Goal: Task Accomplishment & Management: Manage account settings

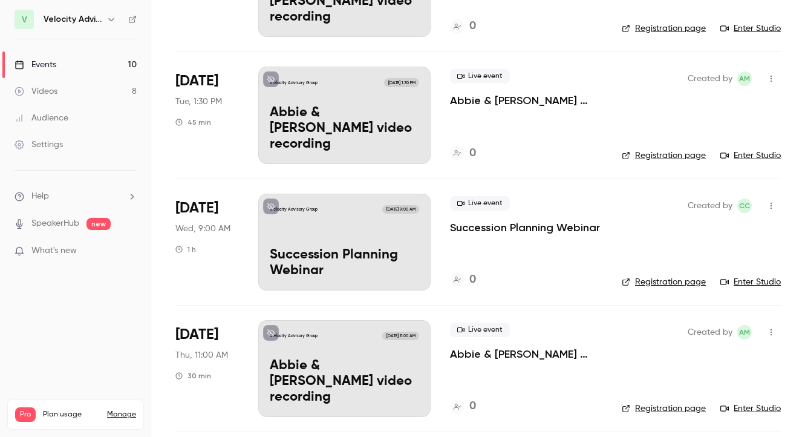
scroll to position [549, 0]
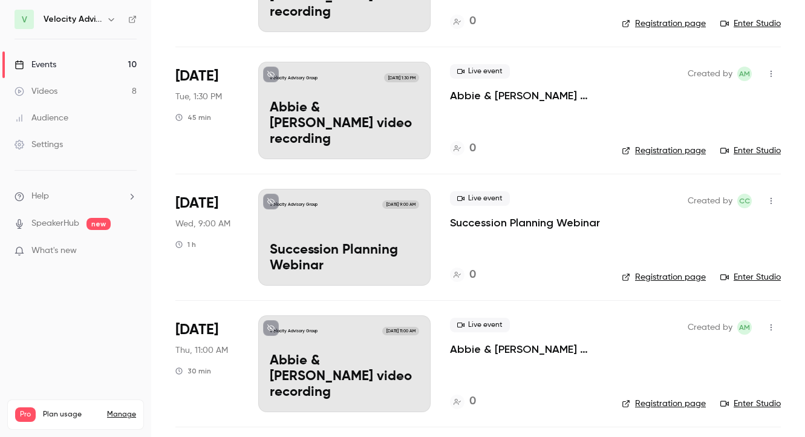
click at [666, 277] on link "Registration page" at bounding box center [664, 277] width 84 height 12
click at [309, 236] on div "Velocity Advisory Group [DATE] 9:00 AM Succession Planning Webinar" at bounding box center [344, 237] width 172 height 97
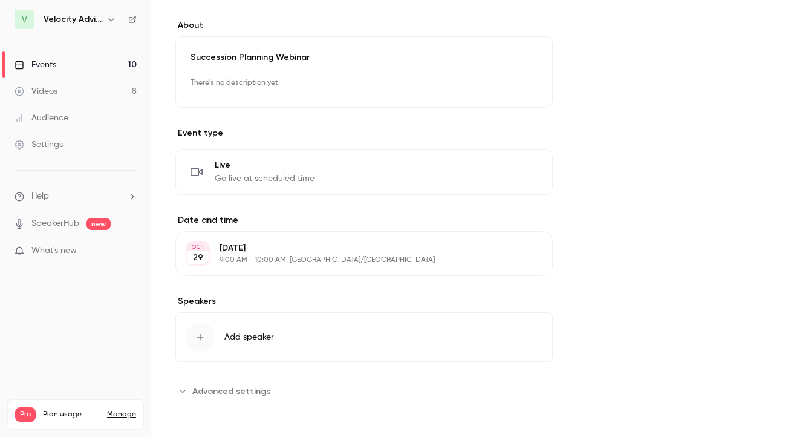
scroll to position [336, 0]
click at [203, 332] on div "button" at bounding box center [200, 336] width 29 height 29
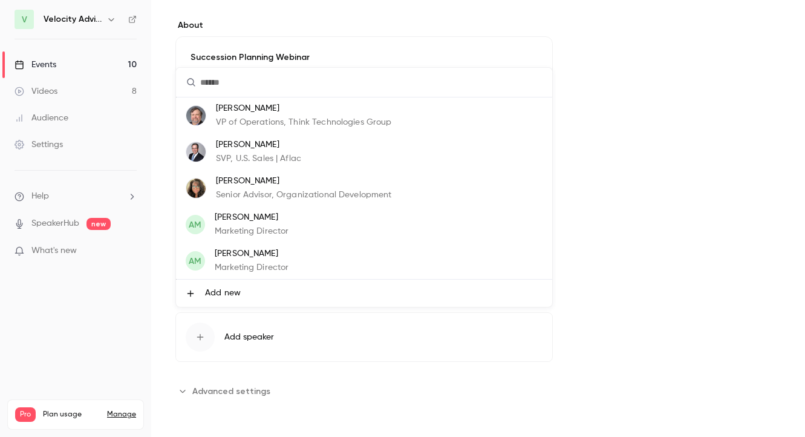
scroll to position [0, 0]
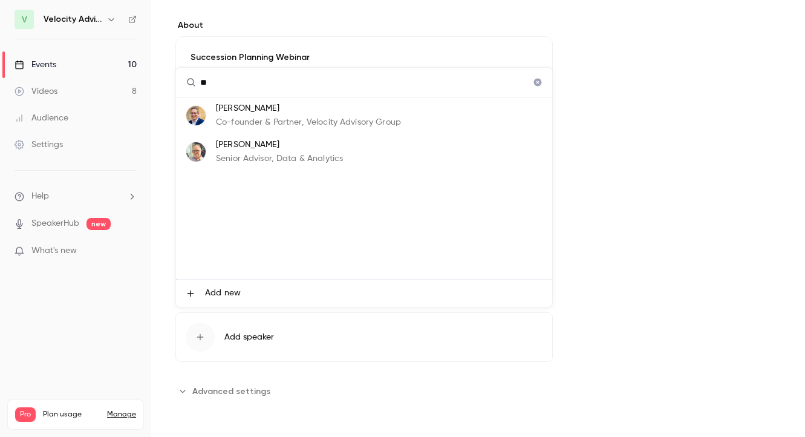
type input "**"
click at [628, 267] on div at bounding box center [402, 218] width 805 height 437
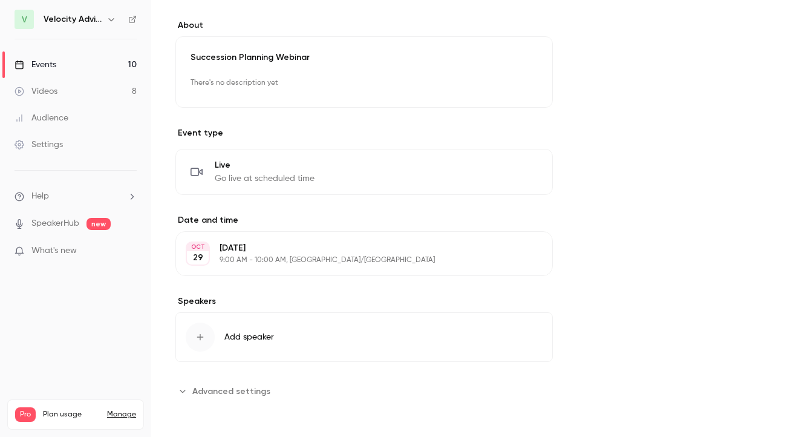
click at [222, 390] on span "Advanced settings" at bounding box center [231, 391] width 78 height 13
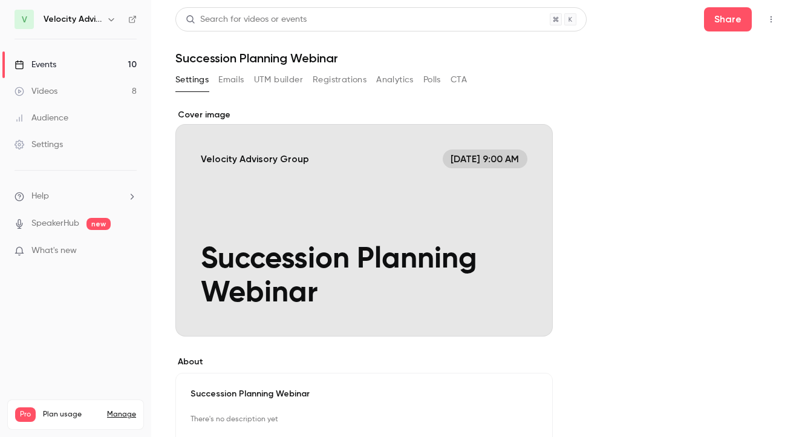
click at [337, 78] on button "Registrations" at bounding box center [340, 79] width 54 height 19
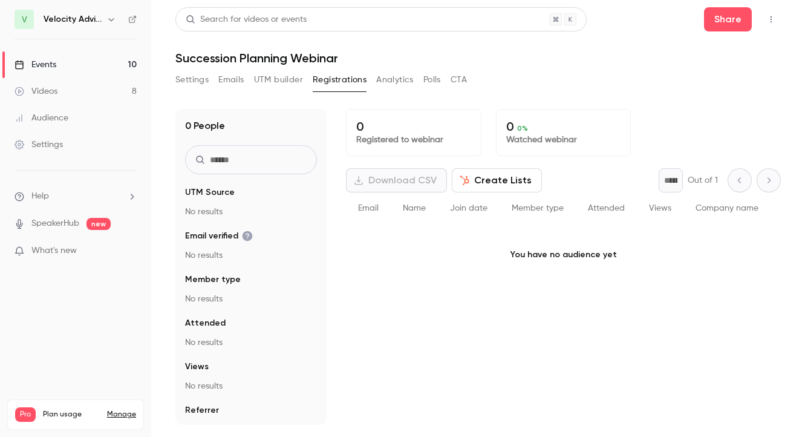
click at [265, 82] on button "UTM builder" at bounding box center [278, 79] width 49 height 19
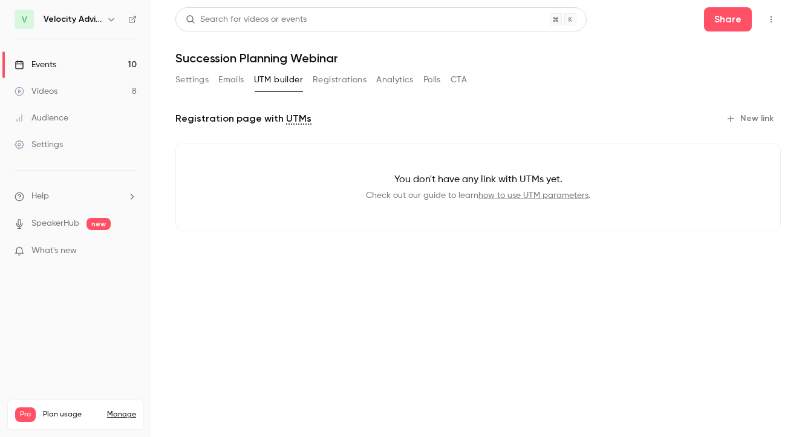
click at [232, 77] on button "Emails" at bounding box center [230, 79] width 25 height 19
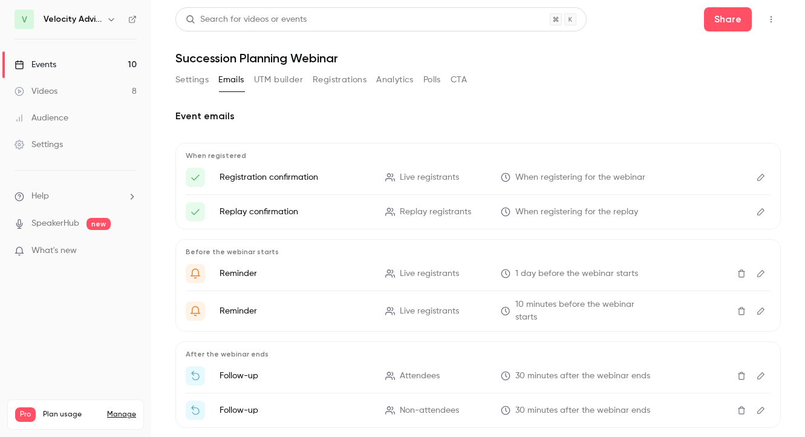
click at [199, 80] on button "Settings" at bounding box center [191, 79] width 33 height 19
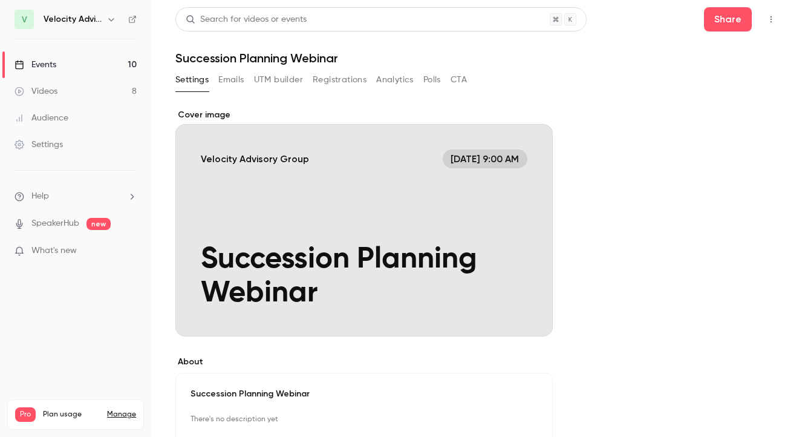
click at [67, 90] on link "Videos 8" at bounding box center [75, 91] width 151 height 27
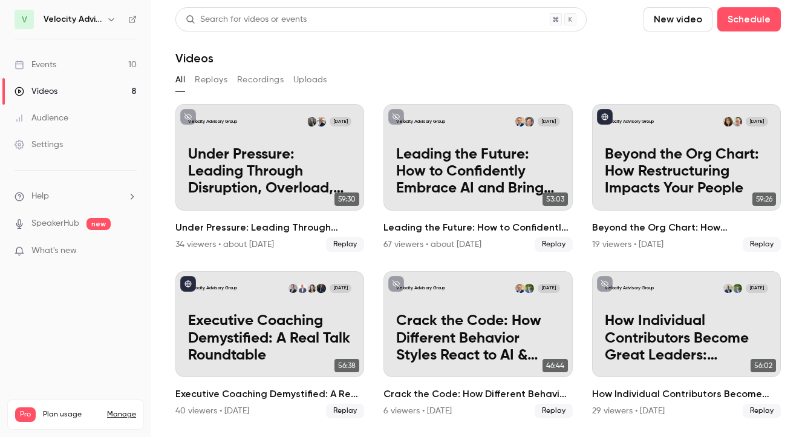
click at [217, 78] on button "Replays" at bounding box center [211, 79] width 33 height 19
click at [53, 67] on div "Events" at bounding box center [36, 65] width 42 height 12
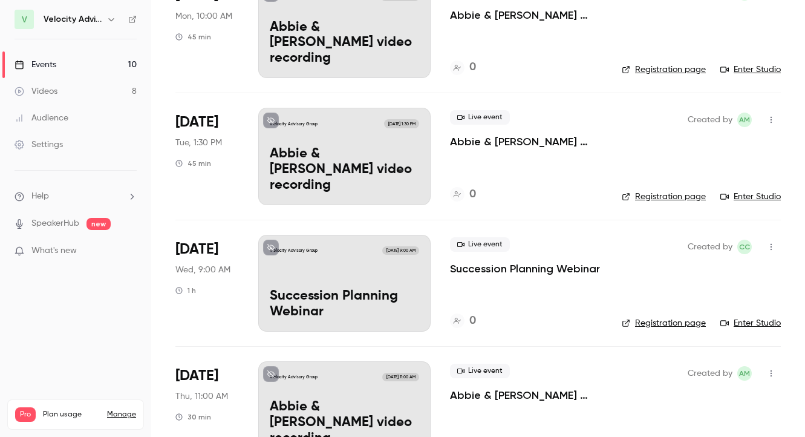
scroll to position [524, 0]
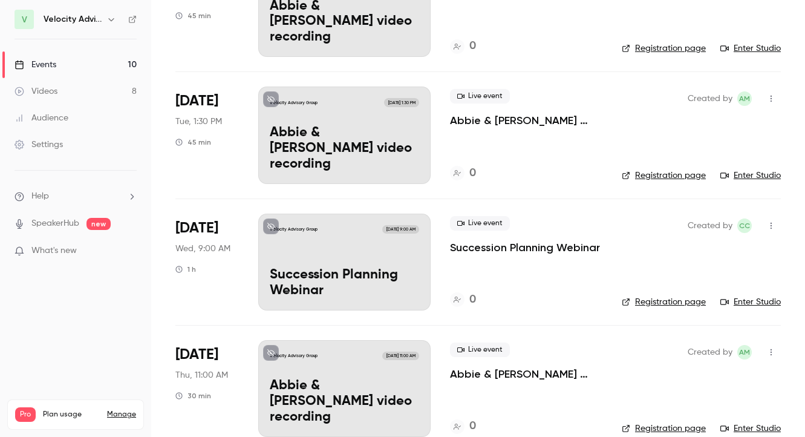
click at [492, 245] on p "Succession Planning Webinar" at bounding box center [525, 247] width 150 height 15
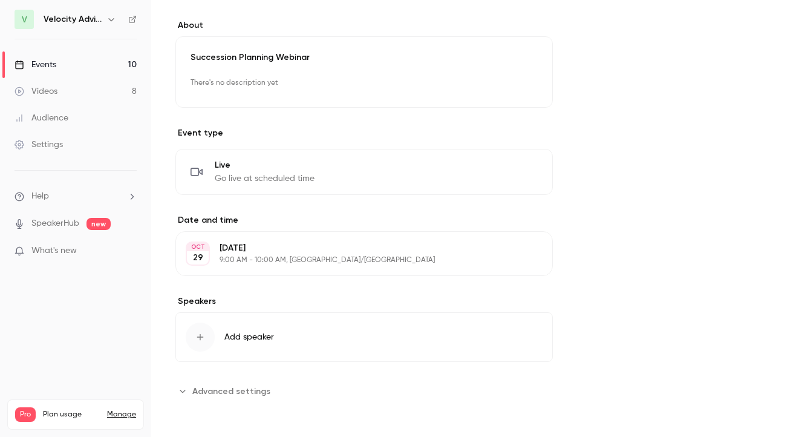
click at [258, 82] on p "There's no description yet" at bounding box center [364, 82] width 347 height 19
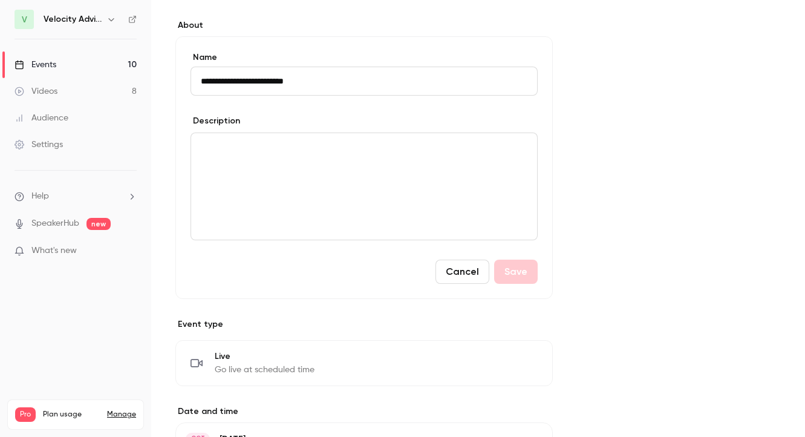
click at [277, 163] on div "editor" at bounding box center [364, 186] width 346 height 106
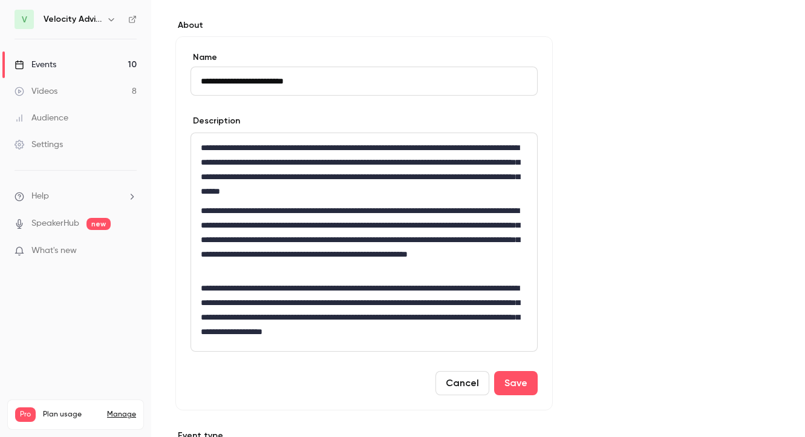
click at [270, 179] on p "**********" at bounding box center [364, 169] width 327 height 58
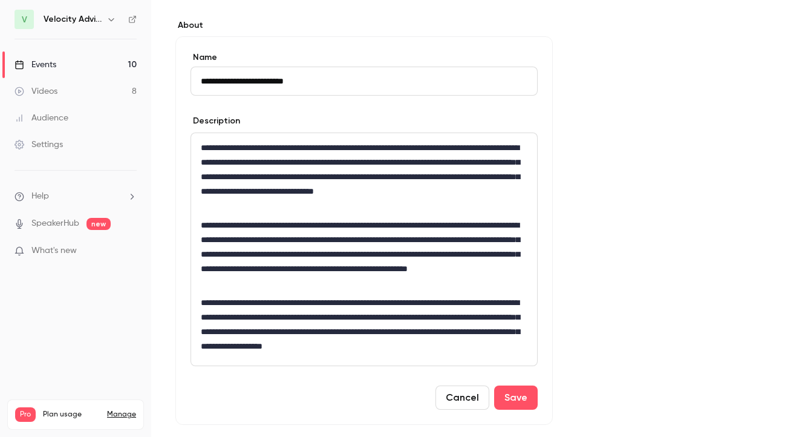
click at [227, 192] on p "**********" at bounding box center [364, 176] width 327 height 73
click at [449, 195] on p "**********" at bounding box center [364, 176] width 327 height 73
click at [519, 166] on p "**********" at bounding box center [364, 176] width 327 height 73
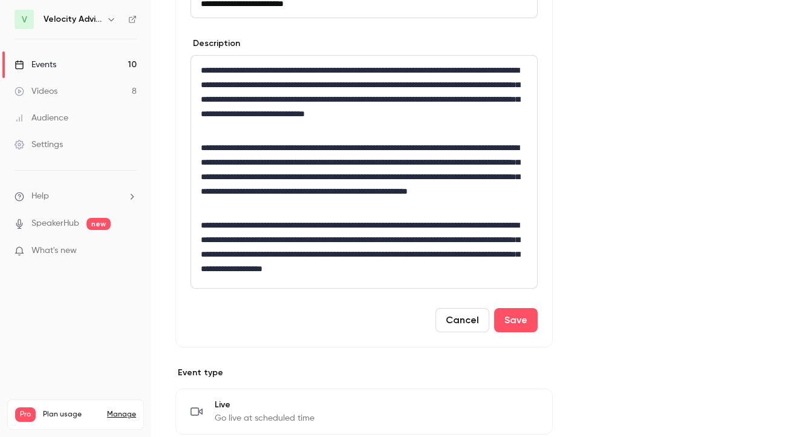
scroll to position [417, 0]
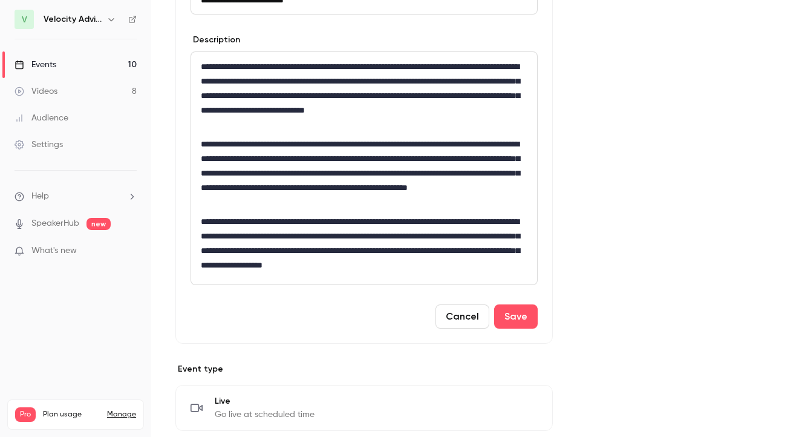
click at [286, 252] on p "**********" at bounding box center [364, 243] width 327 height 58
click at [500, 252] on p "**********" at bounding box center [364, 243] width 327 height 58
click at [520, 315] on button "Save" at bounding box center [516, 316] width 44 height 24
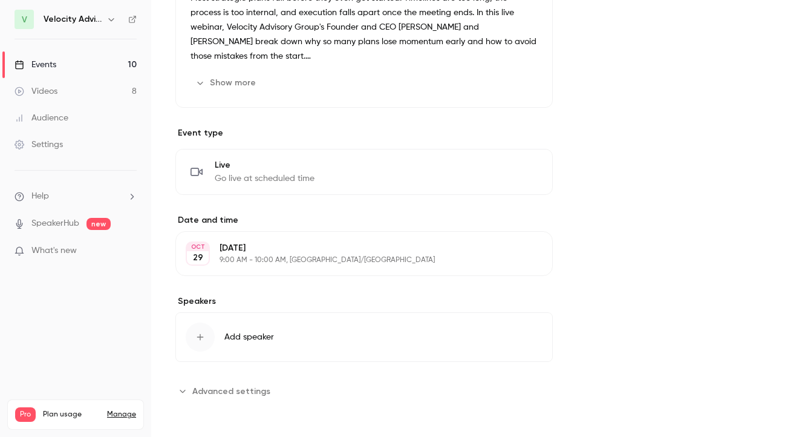
scroll to position [419, 0]
click at [199, 333] on icon "button" at bounding box center [200, 337] width 10 height 10
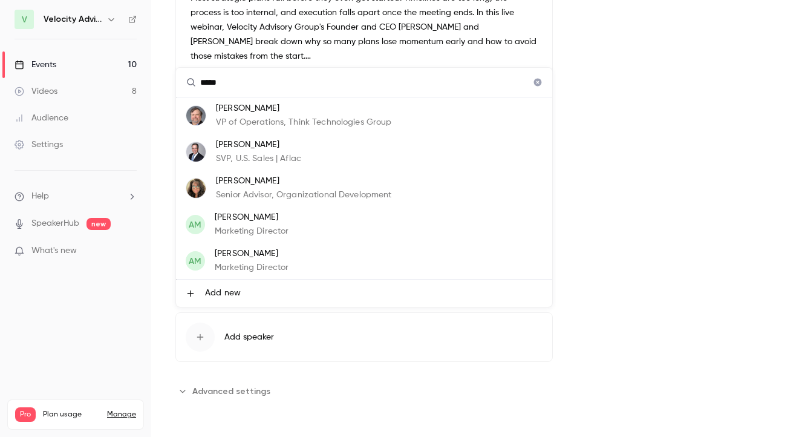
type input "******"
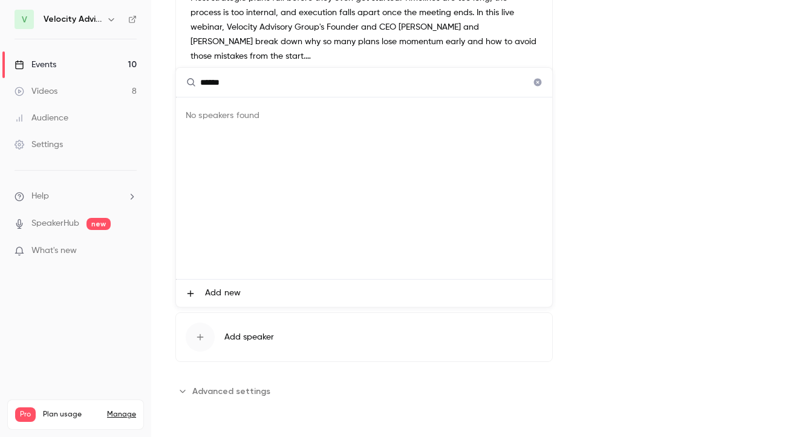
click at [229, 293] on span "Add new" at bounding box center [223, 293] width 36 height 13
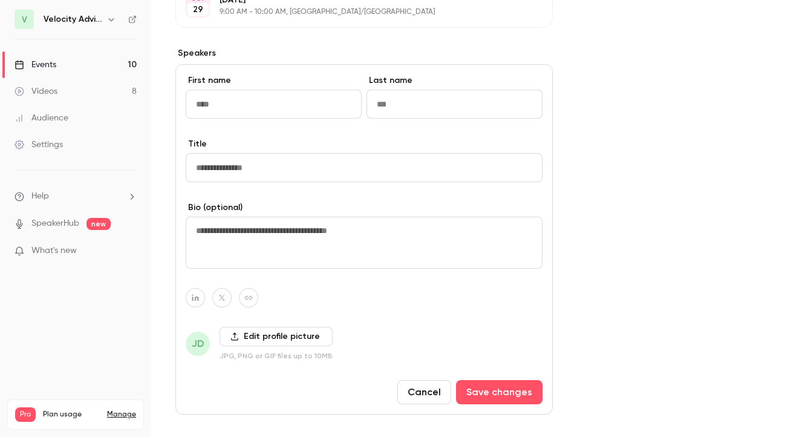
scroll to position [648, 0]
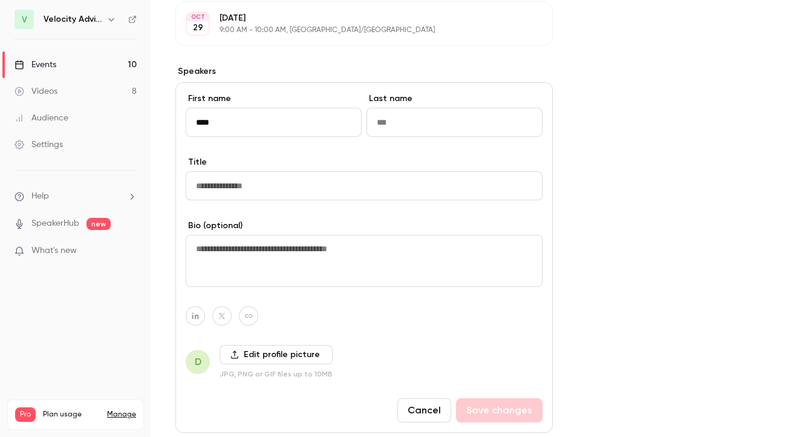
type input "****"
type input "********"
click at [252, 189] on input "Title" at bounding box center [364, 185] width 357 height 29
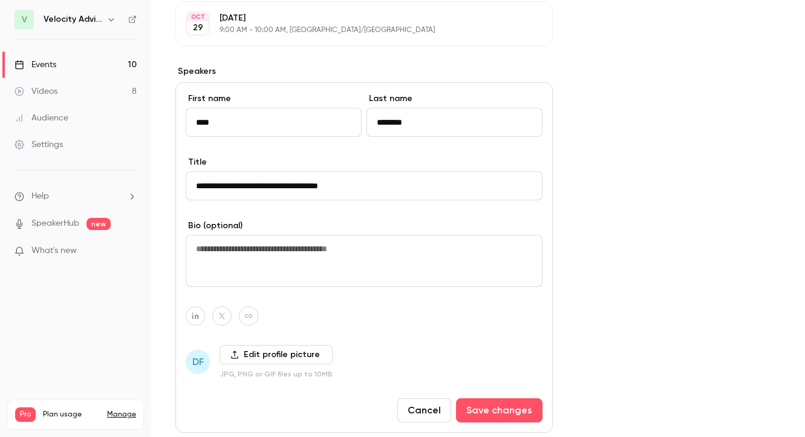
type input "**********"
click at [246, 356] on label "Edit profile picture" at bounding box center [276, 354] width 113 height 19
click at [0, 0] on input "Edit profile picture" at bounding box center [0, 0] width 0 height 0
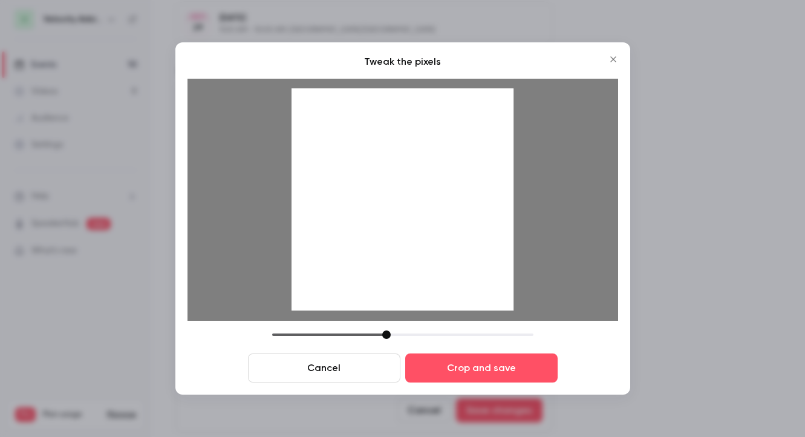
drag, startPoint x: 357, startPoint y: 335, endPoint x: 385, endPoint y: 337, distance: 27.9
click at [385, 337] on div at bounding box center [386, 334] width 8 height 8
drag, startPoint x: 410, startPoint y: 177, endPoint x: 392, endPoint y: 196, distance: 25.7
click at [391, 196] on div at bounding box center [403, 199] width 222 height 222
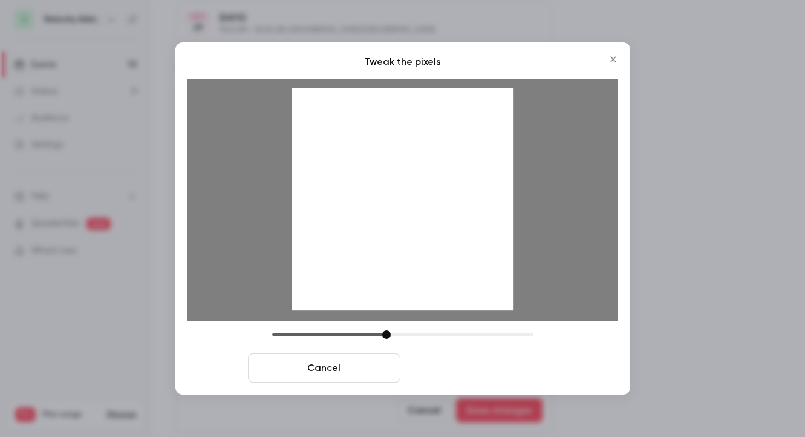
click at [469, 380] on button "Crop and save" at bounding box center [481, 367] width 152 height 29
click at [450, 367] on button "Crop and save" at bounding box center [481, 367] width 152 height 29
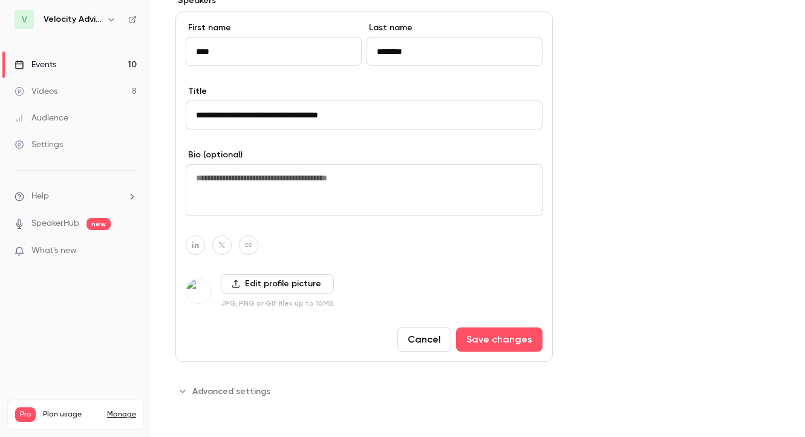
scroll to position [719, 0]
click at [199, 246] on icon "button" at bounding box center [195, 244] width 8 height 7
type input "**********"
click at [261, 219] on icon "button" at bounding box center [258, 216] width 7 height 7
type input "**********"
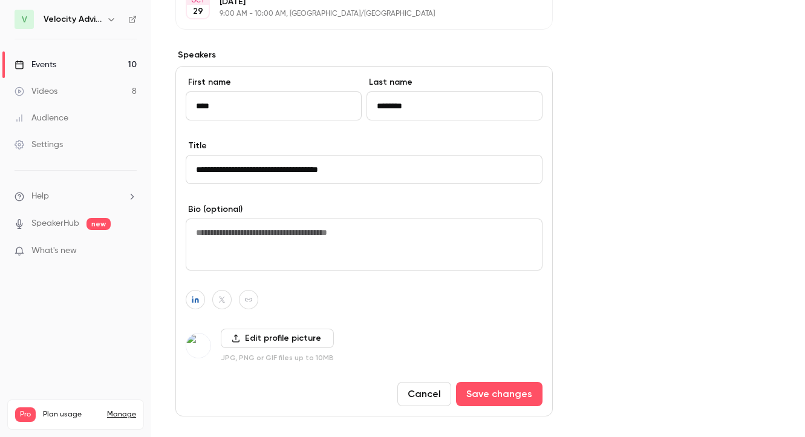
scroll to position [708, 0]
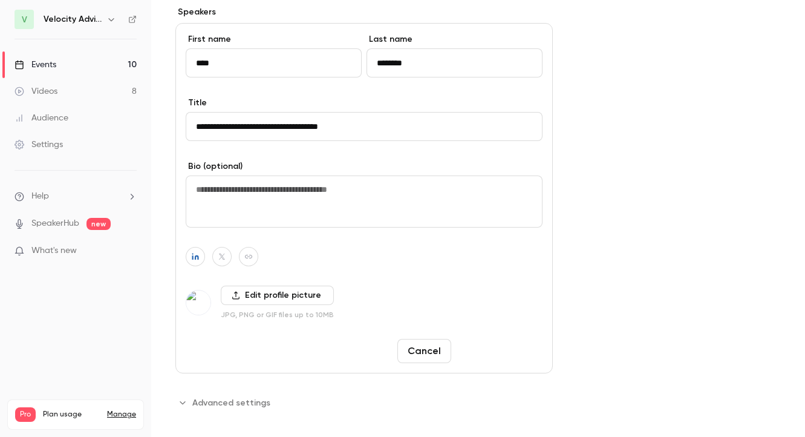
click at [495, 352] on button "Save changes" at bounding box center [499, 351] width 87 height 24
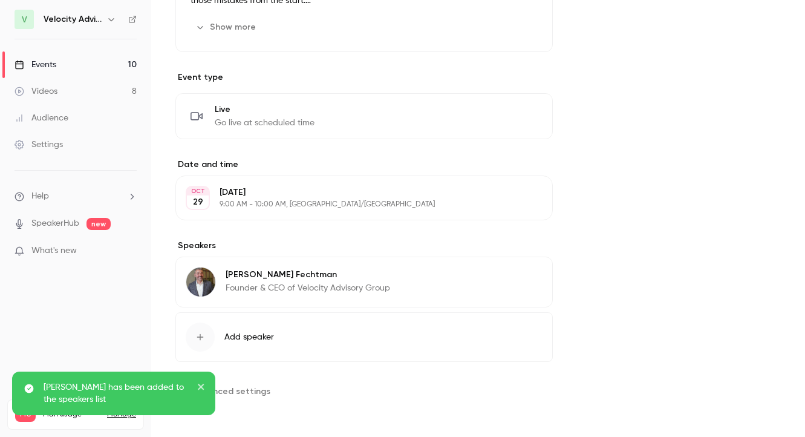
scroll to position [474, 0]
click at [199, 336] on icon "button" at bounding box center [200, 337] width 10 height 10
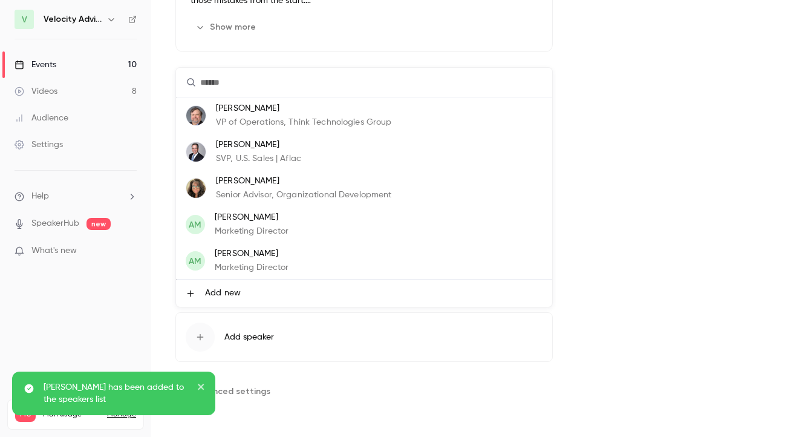
click at [220, 293] on span "Add new" at bounding box center [223, 293] width 36 height 13
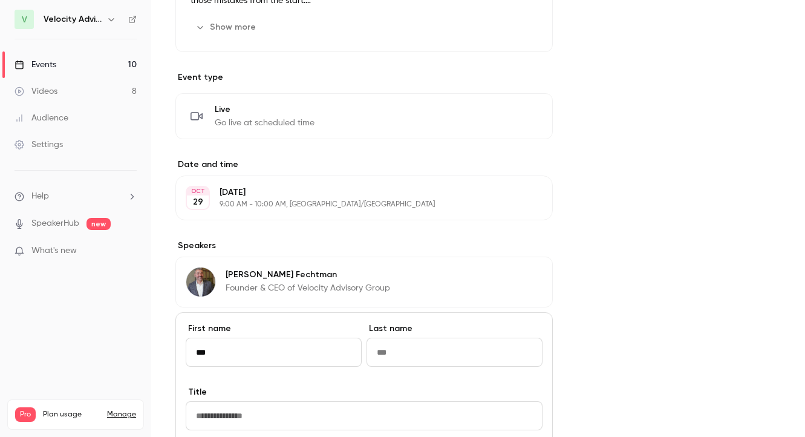
type input "***"
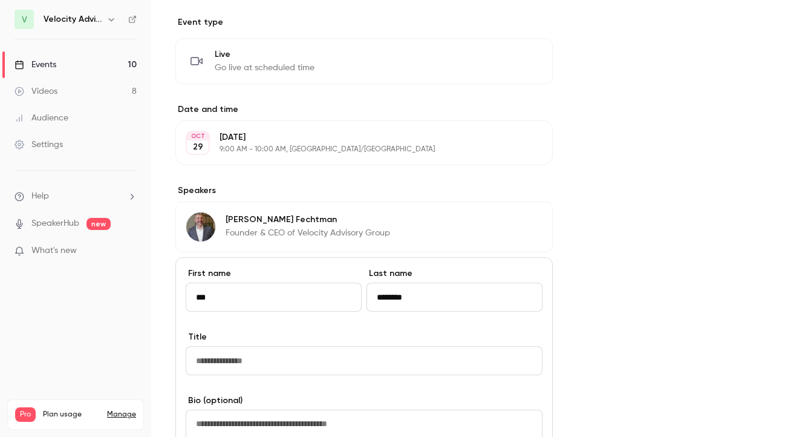
scroll to position [547, 0]
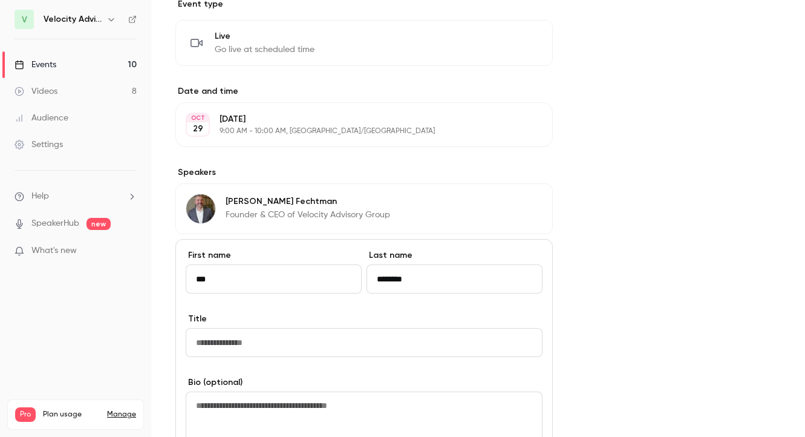
type input "********"
click at [273, 339] on input "Title" at bounding box center [364, 342] width 357 height 29
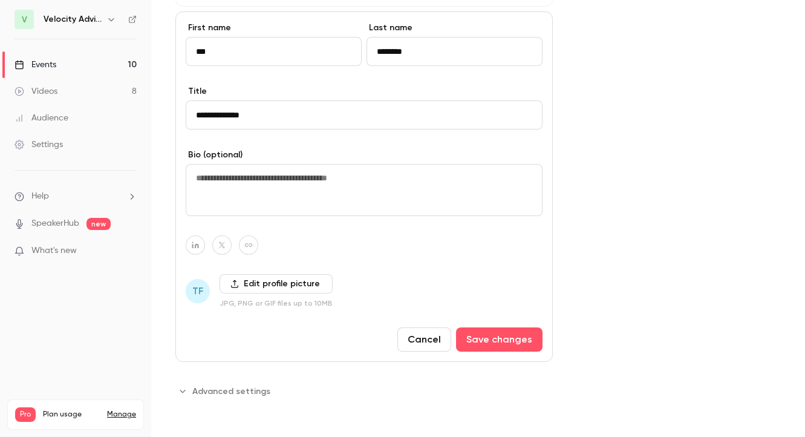
scroll to position [775, 0]
type input "**********"
click at [192, 246] on icon "button" at bounding box center [195, 244] width 8 height 7
type input "**********"
click at [260, 215] on icon "button" at bounding box center [258, 216] width 7 height 7
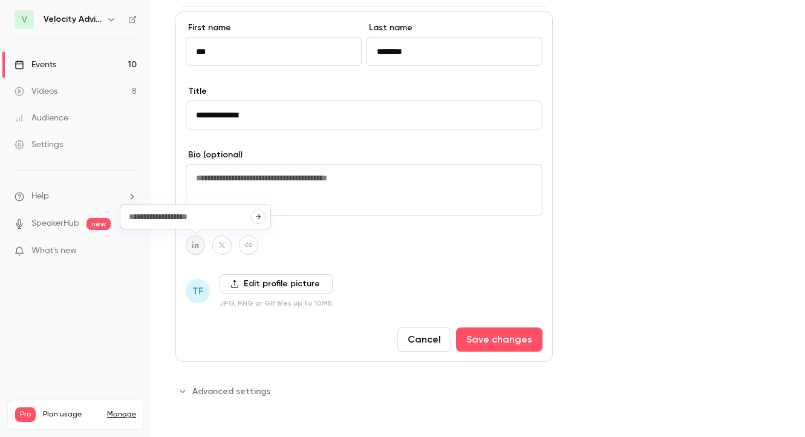
type input "**********"
click at [246, 282] on label "Edit profile picture" at bounding box center [276, 283] width 113 height 19
click at [0, 0] on input "Edit profile picture" at bounding box center [0, 0] width 0 height 0
click at [260, 277] on label "Edit profile picture" at bounding box center [276, 283] width 113 height 19
click at [0, 0] on input "Edit profile picture" at bounding box center [0, 0] width 0 height 0
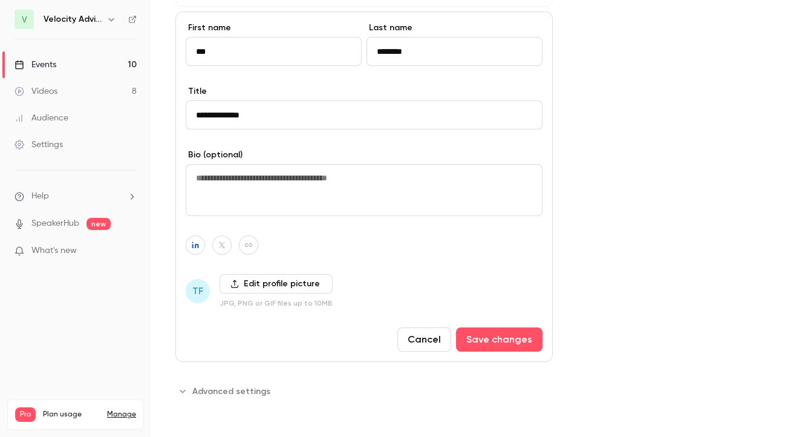
click at [260, 283] on label "Edit profile picture" at bounding box center [276, 283] width 113 height 19
click at [0, 0] on input "Edit profile picture" at bounding box center [0, 0] width 0 height 0
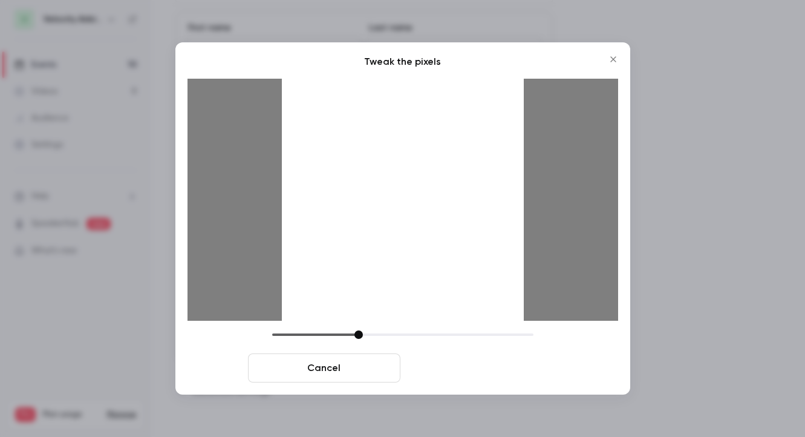
click at [466, 359] on button "Crop and save" at bounding box center [481, 367] width 152 height 29
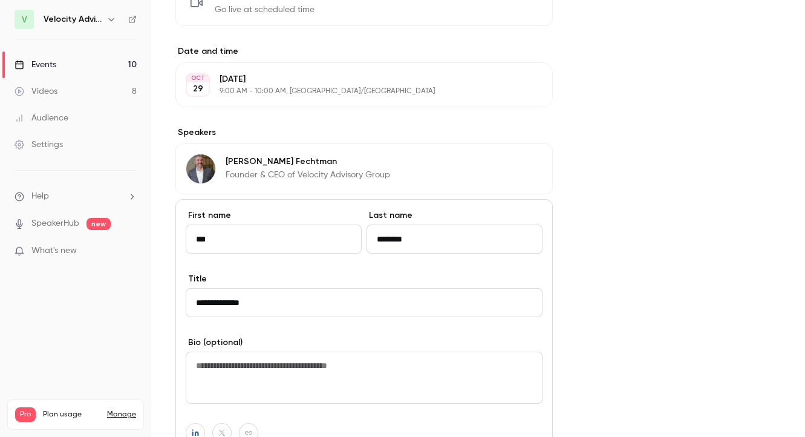
scroll to position [587, 0]
click at [280, 307] on input "**********" at bounding box center [364, 303] width 357 height 29
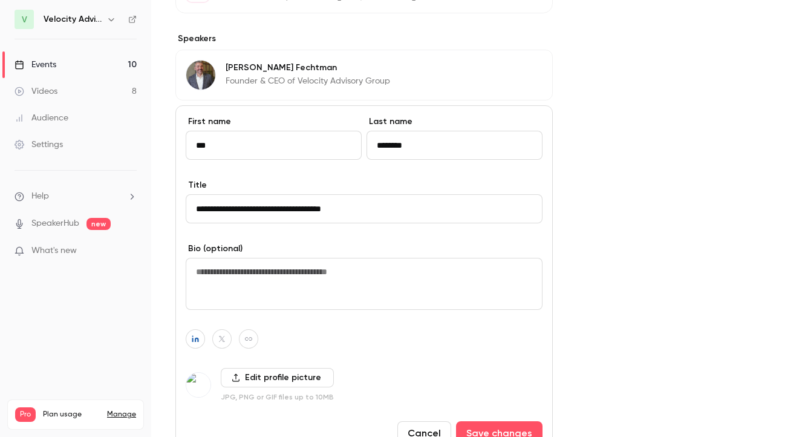
scroll to position [722, 0]
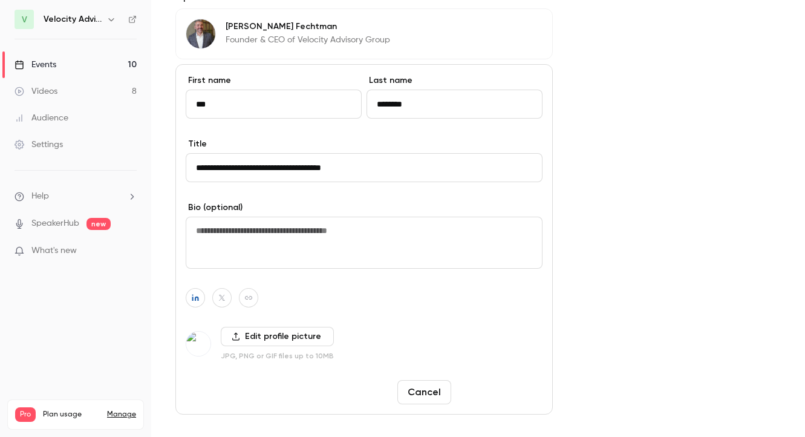
type input "**********"
click at [501, 400] on button "Save changes" at bounding box center [499, 392] width 87 height 24
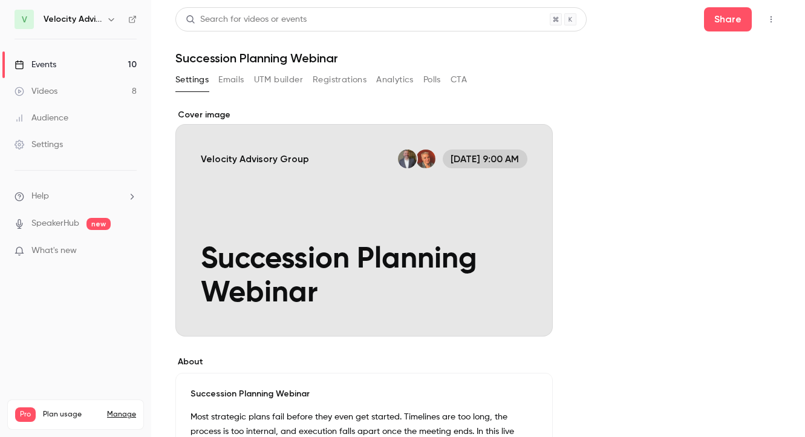
scroll to position [0, 0]
click at [717, 15] on button "Share" at bounding box center [728, 19] width 48 height 24
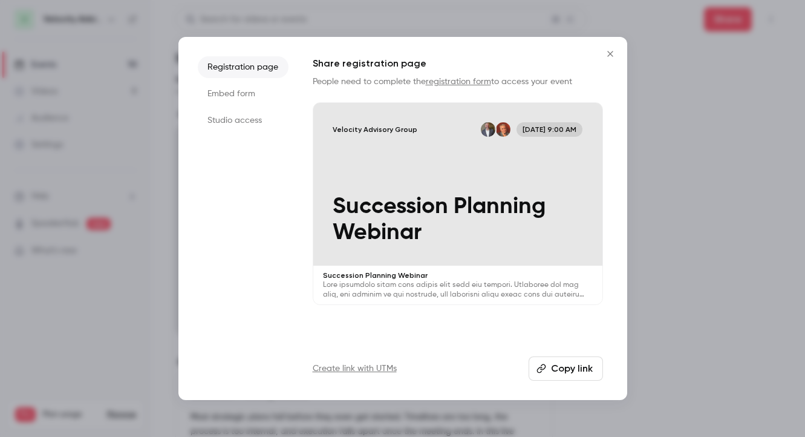
click at [559, 371] on button "Copy link" at bounding box center [566, 368] width 74 height 24
click at [687, 218] on div at bounding box center [402, 218] width 805 height 437
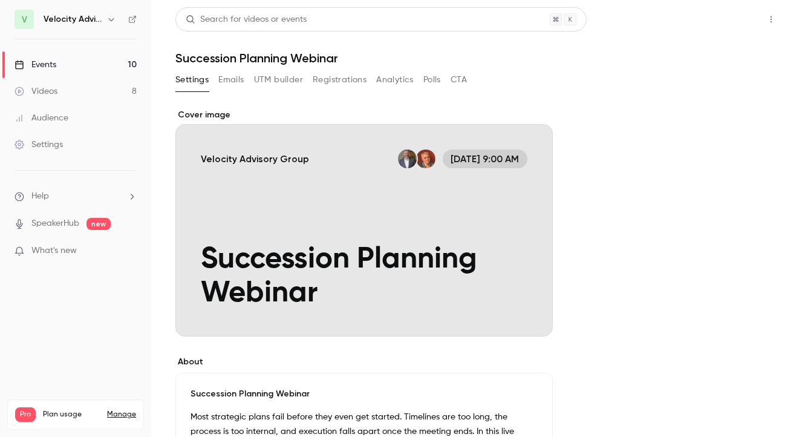
click at [718, 26] on button "Share" at bounding box center [728, 19] width 48 height 24
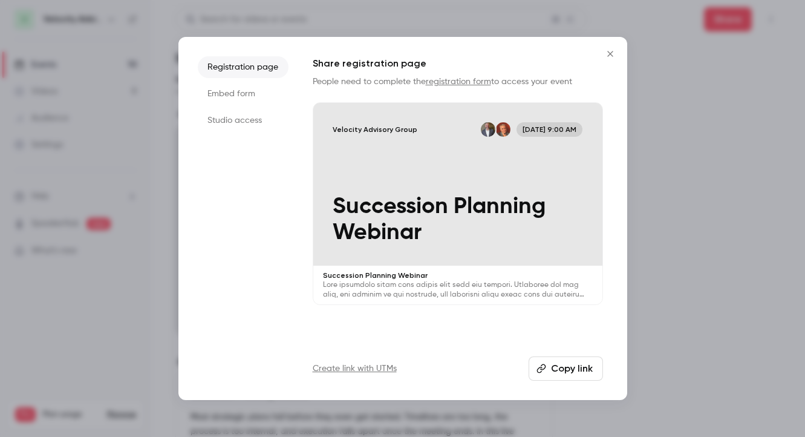
click at [610, 54] on icon "Close" at bounding box center [609, 53] width 5 height 5
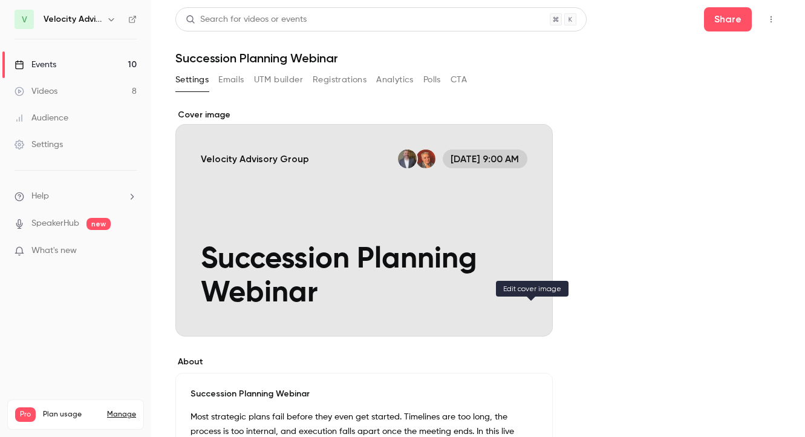
click at [531, 317] on icon "Cover image" at bounding box center [531, 314] width 8 height 8
click at [267, 55] on h1 "Succession Planning Webinar" at bounding box center [478, 58] width 606 height 15
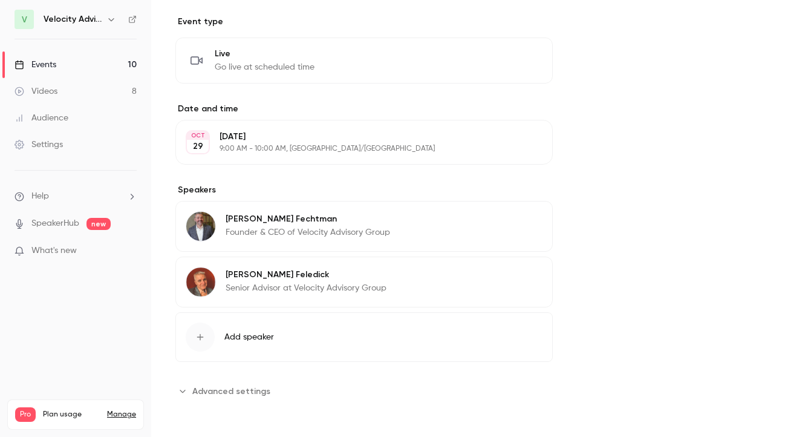
scroll to position [530, 0]
click at [230, 391] on span "Advanced settings" at bounding box center [231, 391] width 78 height 13
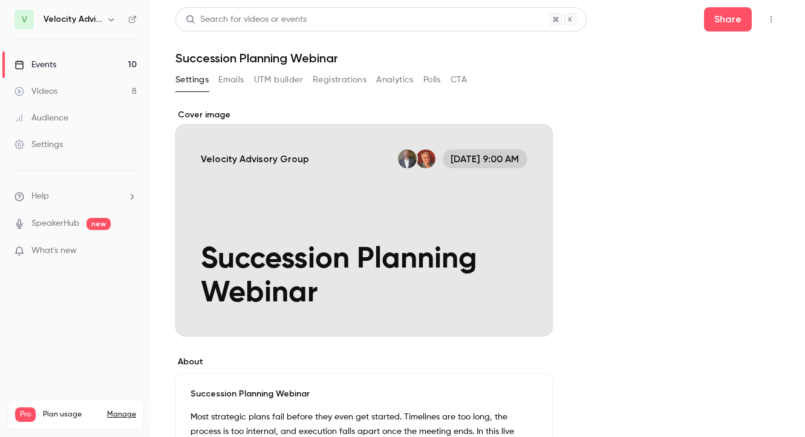
scroll to position [0, 0]
click at [276, 259] on div "Cover image" at bounding box center [363, 222] width 377 height 227
click at [0, 0] on input "Velocity Advisory Group [DATE] 9:00 AM Succession Planning Webinar" at bounding box center [0, 0] width 0 height 0
click at [49, 62] on div "Events" at bounding box center [36, 65] width 42 height 12
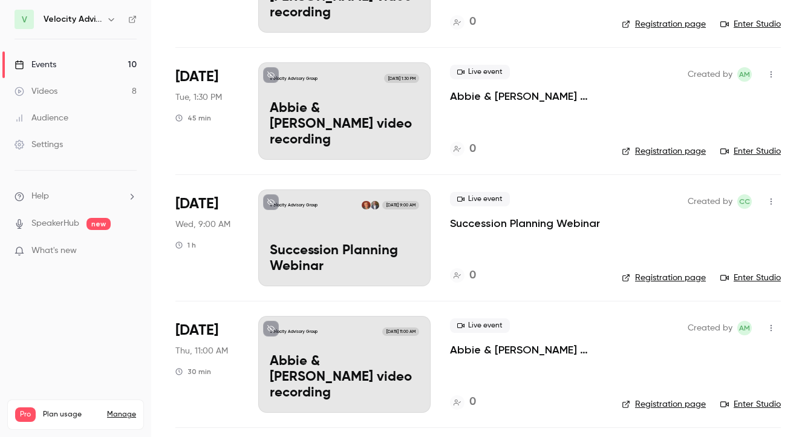
scroll to position [549, 0]
click at [771, 200] on icon "button" at bounding box center [771, 201] width 10 height 8
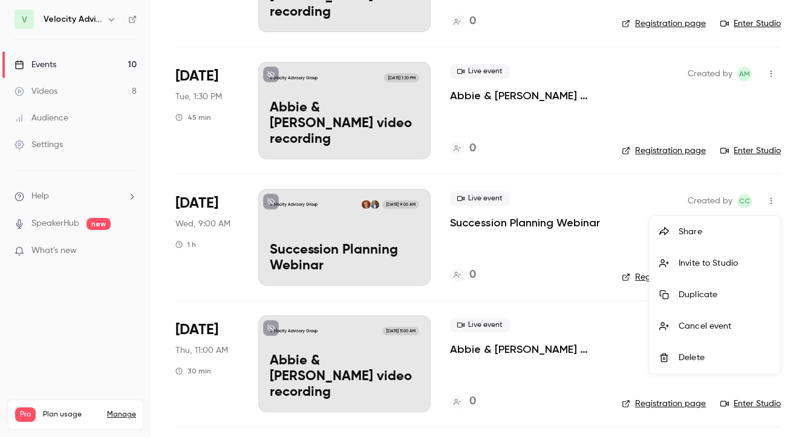
click at [549, 212] on div at bounding box center [402, 218] width 805 height 437
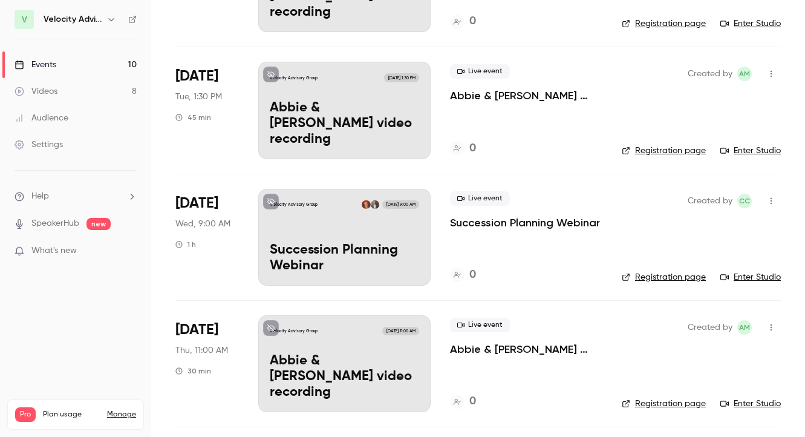
click at [541, 219] on p "Succession Planning Webinar" at bounding box center [525, 222] width 150 height 15
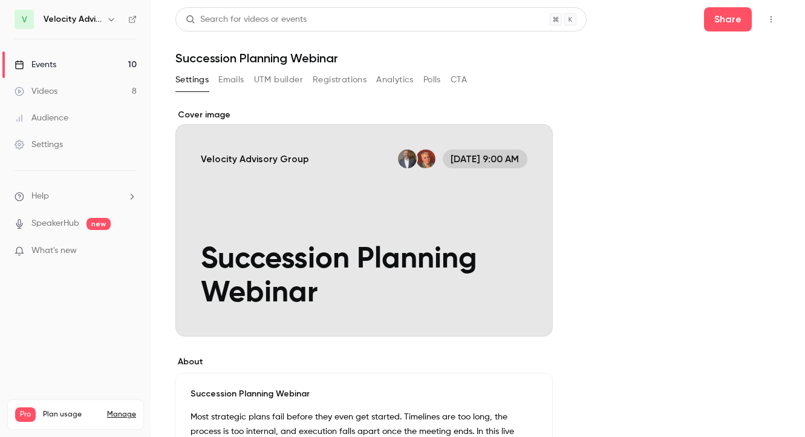
click at [320, 56] on h1 "Succession Planning Webinar" at bounding box center [478, 58] width 606 height 15
click at [230, 71] on button "Emails" at bounding box center [230, 79] width 25 height 19
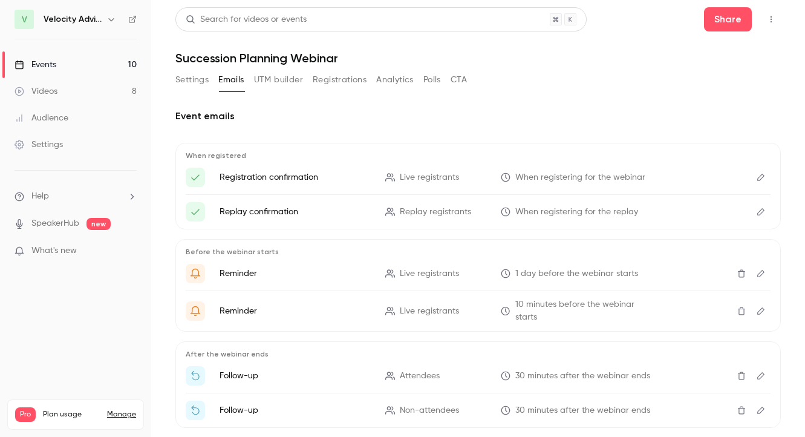
click at [267, 78] on button "UTM builder" at bounding box center [278, 79] width 49 height 19
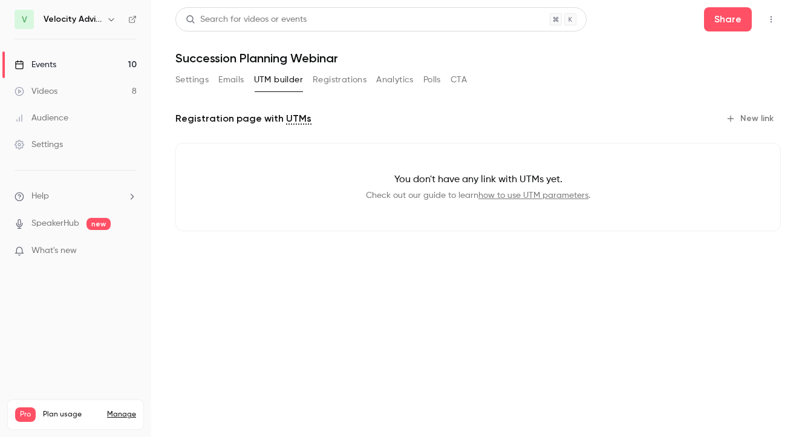
click at [321, 83] on button "Registrations" at bounding box center [340, 79] width 54 height 19
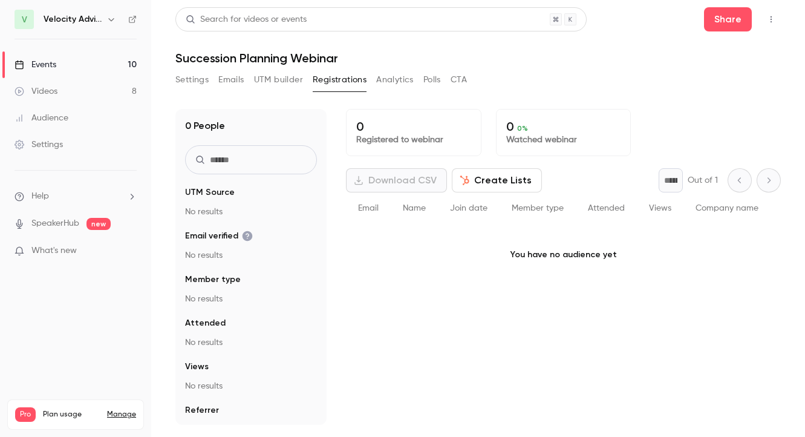
click at [390, 83] on button "Analytics" at bounding box center [395, 79] width 38 height 19
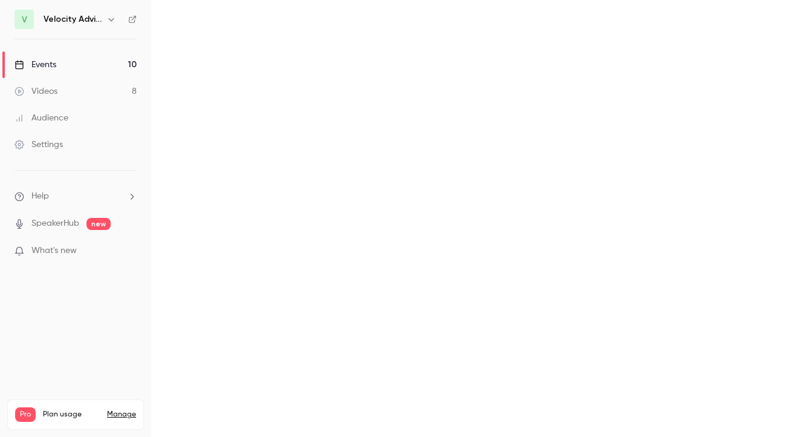
click at [433, 83] on main "Search for videos or events Share Succession Planning Webinar Settings Emails U…" at bounding box center [478, 218] width 654 height 437
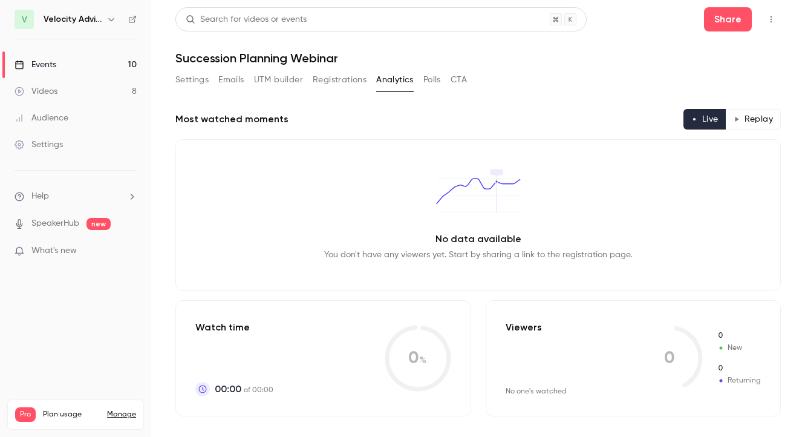
click at [192, 79] on button "Settings" at bounding box center [191, 79] width 33 height 19
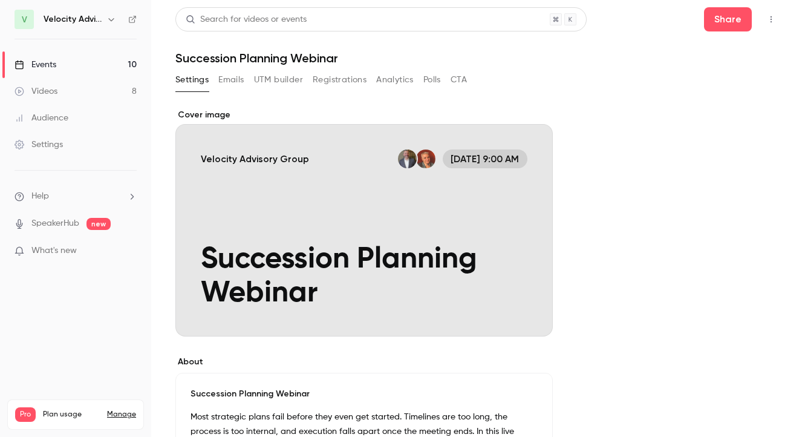
click at [44, 138] on link "Settings" at bounding box center [75, 144] width 151 height 27
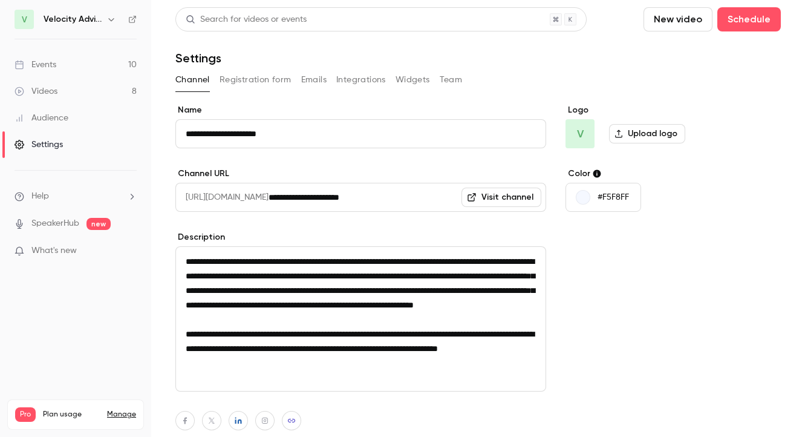
click at [47, 63] on div "Events" at bounding box center [36, 65] width 42 height 12
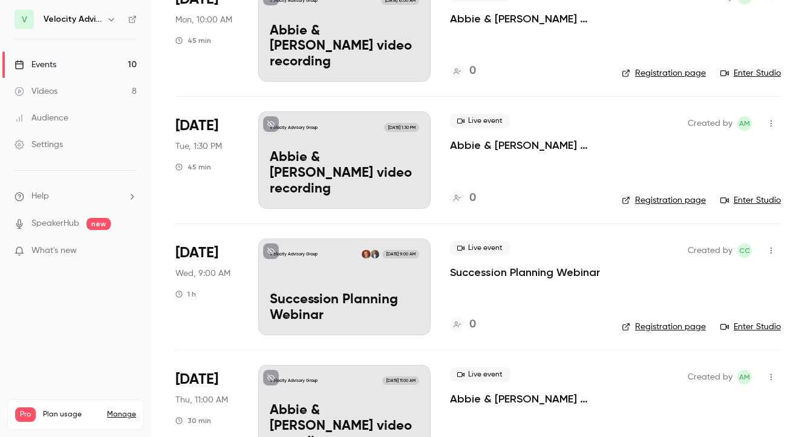
scroll to position [500, 0]
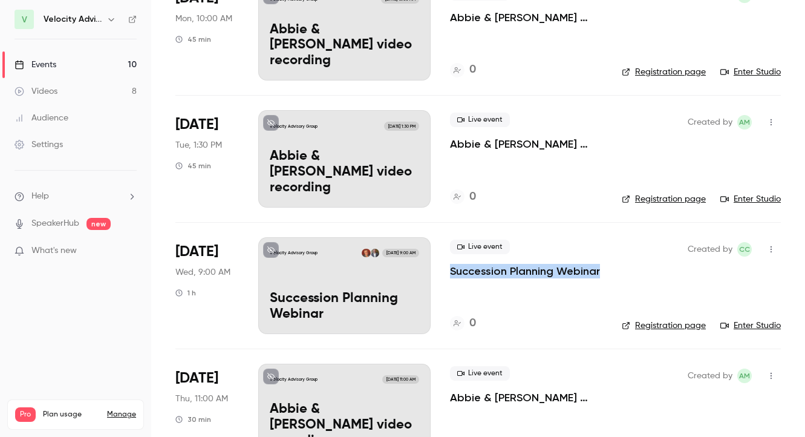
click at [770, 246] on icon "button" at bounding box center [771, 249] width 10 height 8
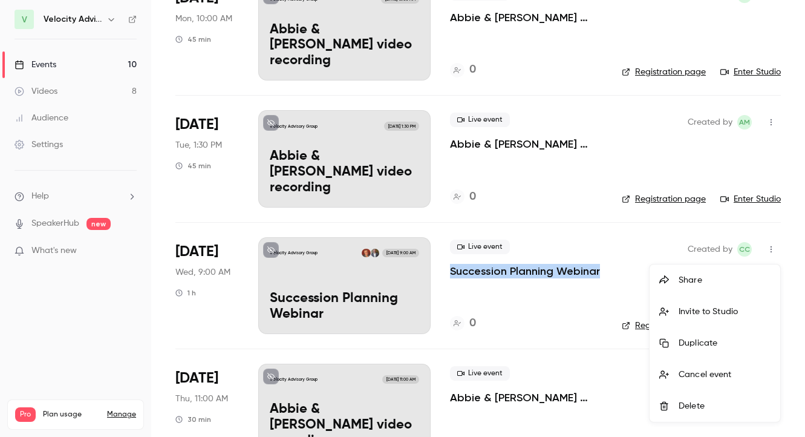
click at [555, 255] on div at bounding box center [402, 218] width 805 height 437
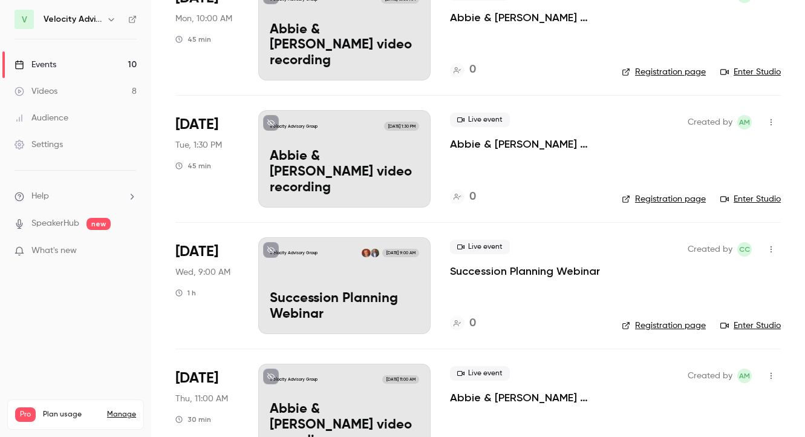
click at [308, 313] on p "Succession Planning Webinar" at bounding box center [344, 306] width 149 height 31
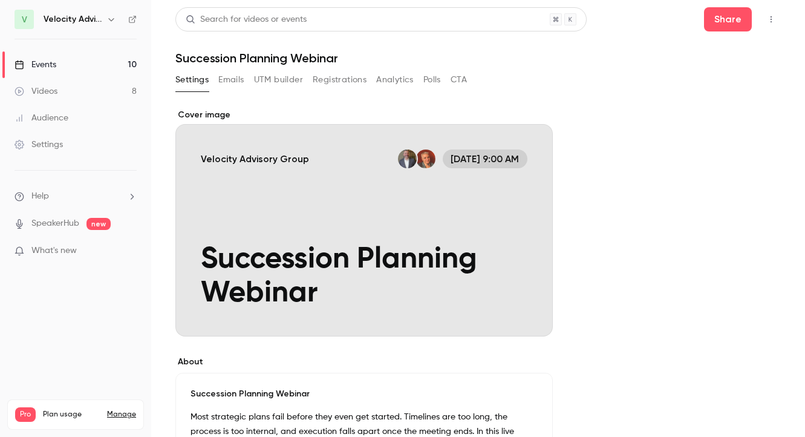
click at [281, 59] on h1 "Succession Planning Webinar" at bounding box center [478, 58] width 606 height 15
click at [38, 67] on div "Events" at bounding box center [36, 65] width 42 height 12
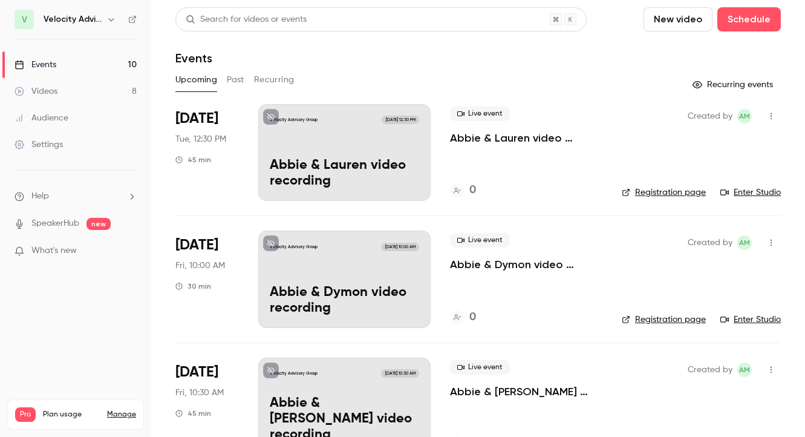
click at [232, 85] on button "Past" at bounding box center [236, 79] width 18 height 19
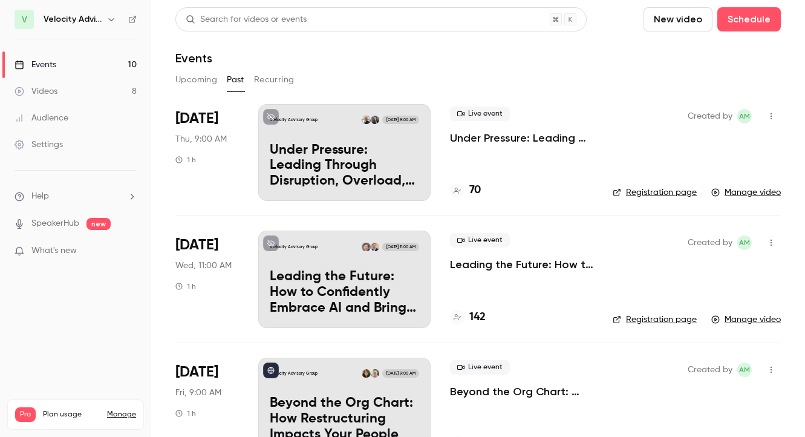
click at [45, 93] on div "Videos" at bounding box center [36, 91] width 43 height 12
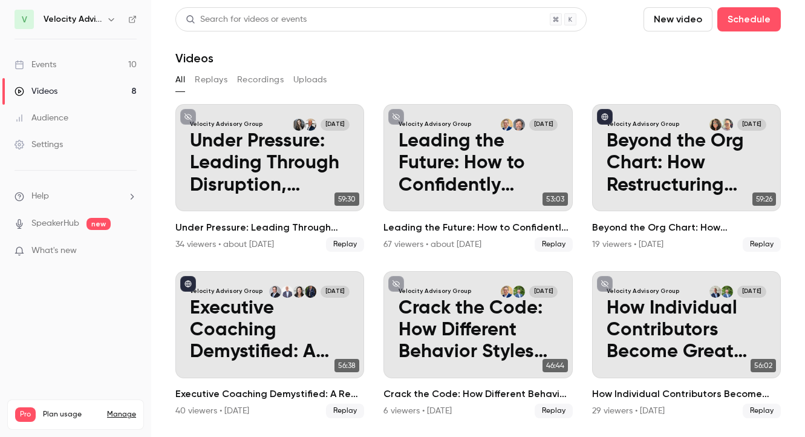
click at [35, 50] on ul "Events 10 Videos 8 Audience Settings" at bounding box center [75, 104] width 151 height 131
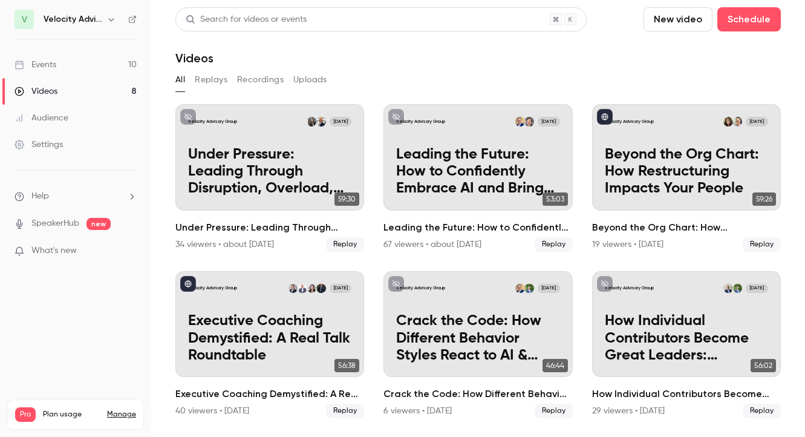
click at [45, 64] on div "Events" at bounding box center [36, 65] width 42 height 12
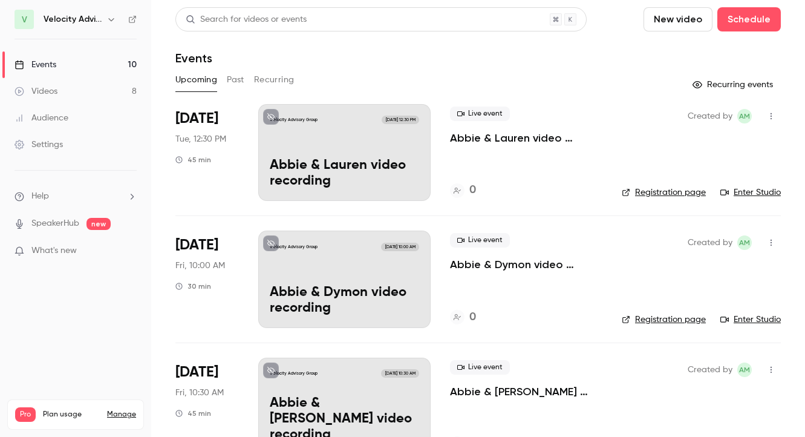
click at [644, 18] on button "New video" at bounding box center [678, 19] width 69 height 24
click at [488, 60] on div at bounding box center [402, 218] width 805 height 437
click at [717, 26] on button "Schedule" at bounding box center [749, 19] width 64 height 24
click at [592, 55] on div "One time event" at bounding box center [603, 53] width 92 height 12
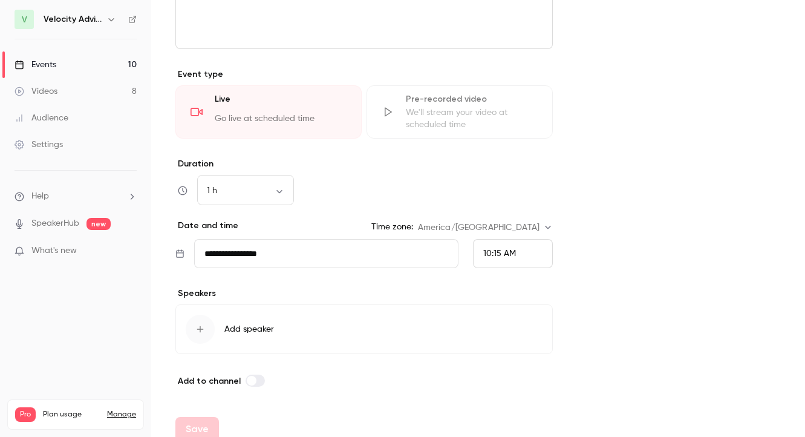
scroll to position [496, 0]
click at [247, 264] on input "**********" at bounding box center [326, 252] width 264 height 29
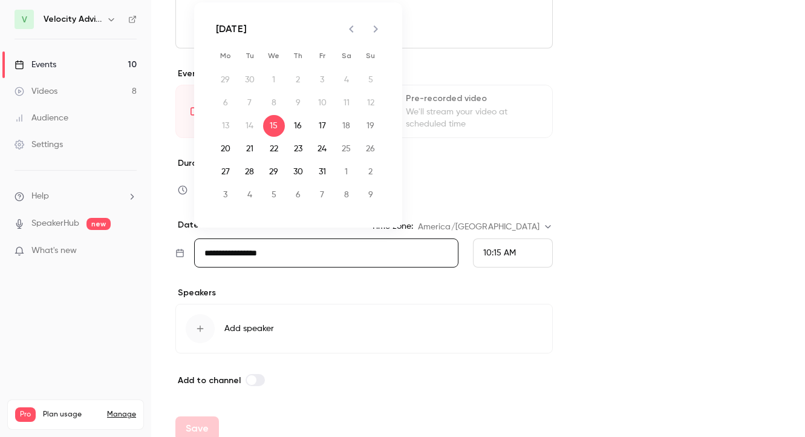
click at [235, 253] on input "**********" at bounding box center [326, 252] width 264 height 29
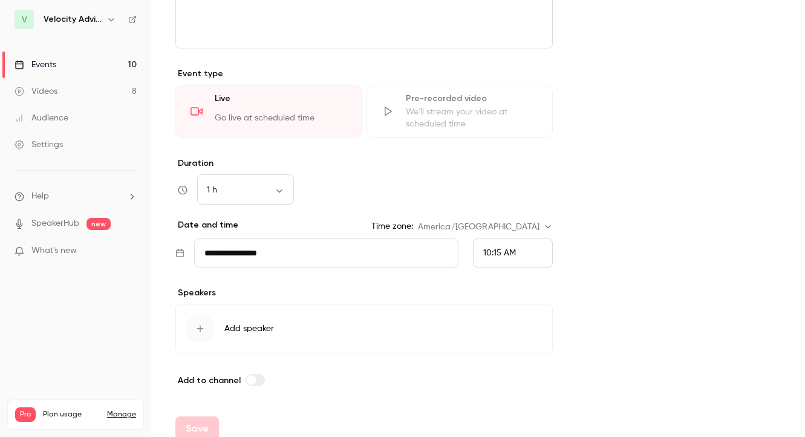
click at [235, 253] on input "**********" at bounding box center [326, 252] width 264 height 29
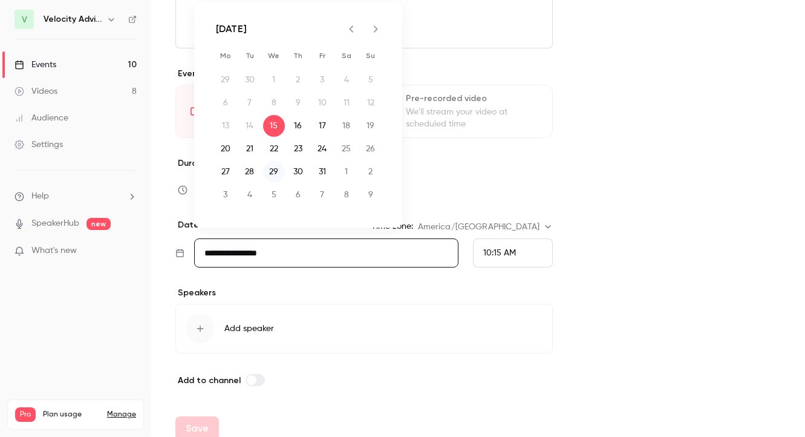
click at [279, 174] on button "29" at bounding box center [274, 172] width 22 height 22
type input "**********"
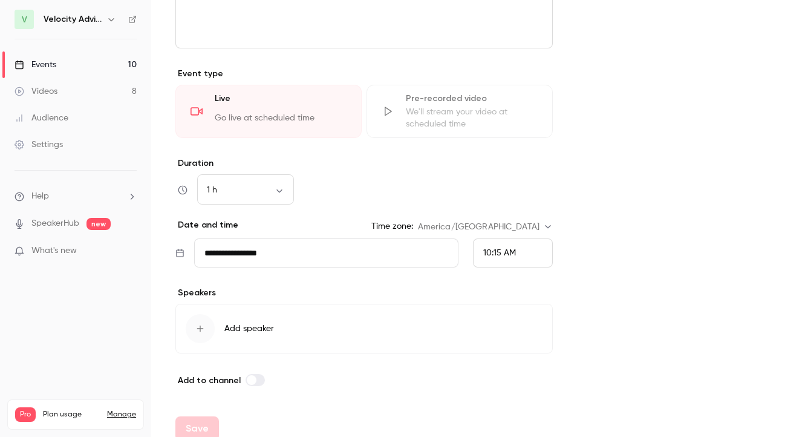
click at [495, 241] on div "10:15 AM" at bounding box center [513, 252] width 80 height 29
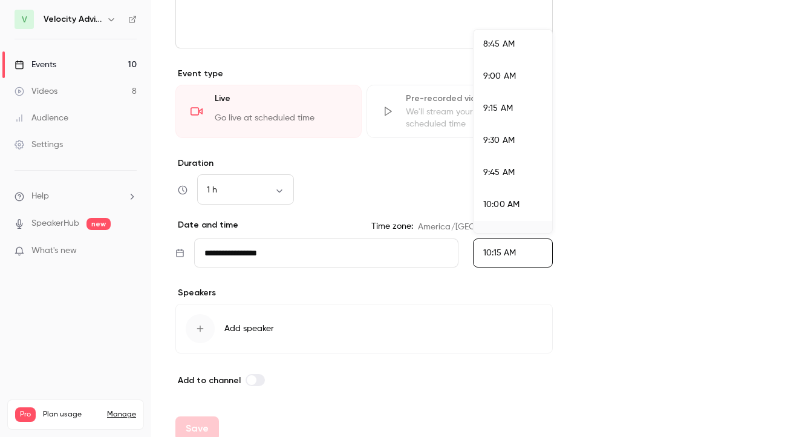
click at [503, 74] on span "9:00 AM" at bounding box center [499, 76] width 33 height 8
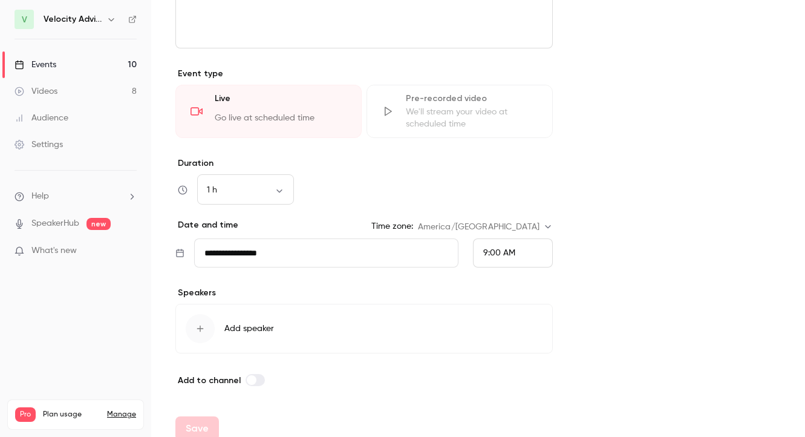
click at [185, 325] on button "Add speaker" at bounding box center [363, 329] width 377 height 50
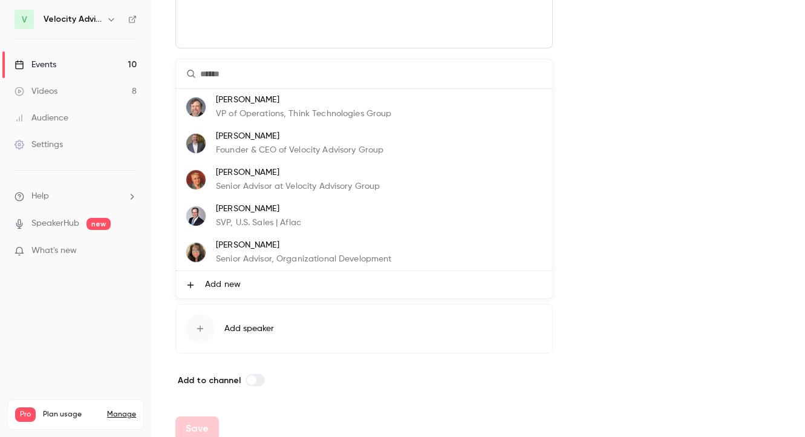
scroll to position [19, 0]
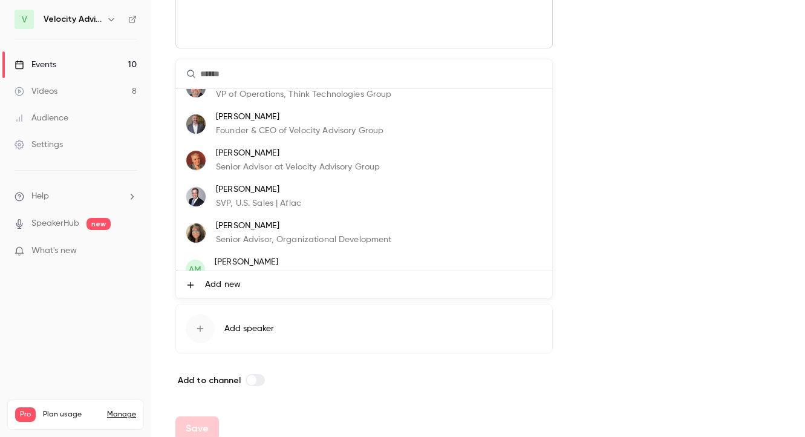
click at [260, 135] on p "Founder & CEO of Velocity Advisory Group" at bounding box center [300, 131] width 168 height 13
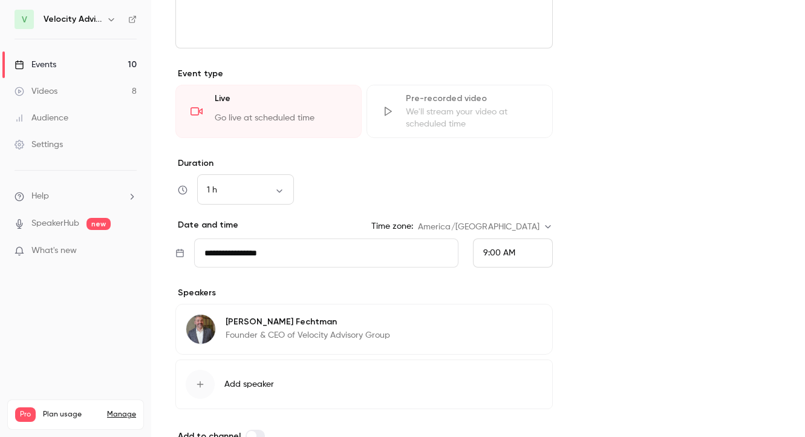
click at [208, 377] on div "button" at bounding box center [200, 384] width 29 height 29
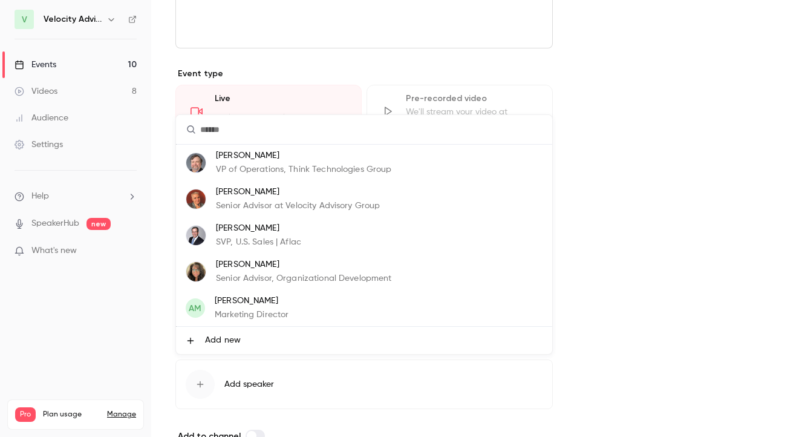
scroll to position [0, 0]
click at [266, 204] on p "Senior Advisor at Velocity Advisory Group" at bounding box center [298, 206] width 164 height 13
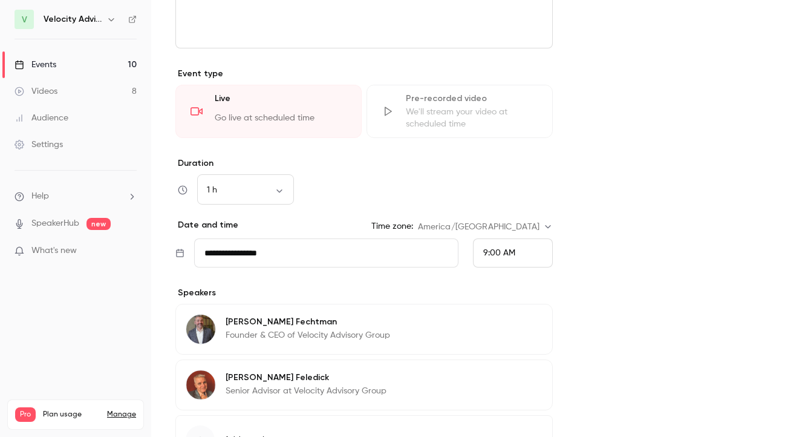
click at [649, 234] on form "**********" at bounding box center [478, 82] width 606 height 939
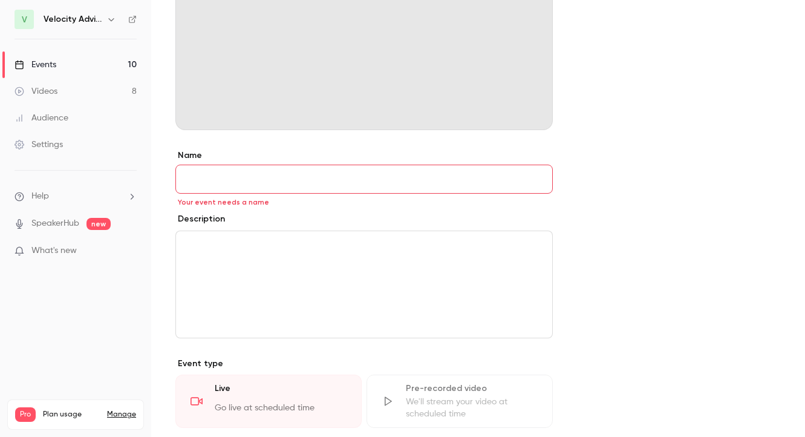
scroll to position [171, 0]
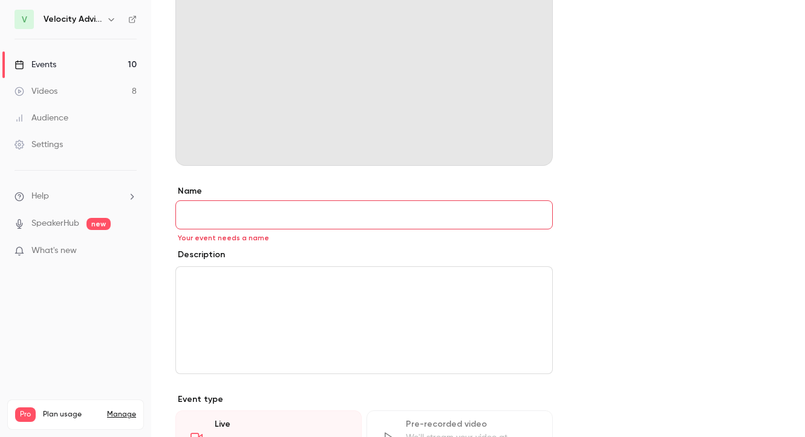
click at [235, 217] on input "Name" at bounding box center [363, 214] width 377 height 29
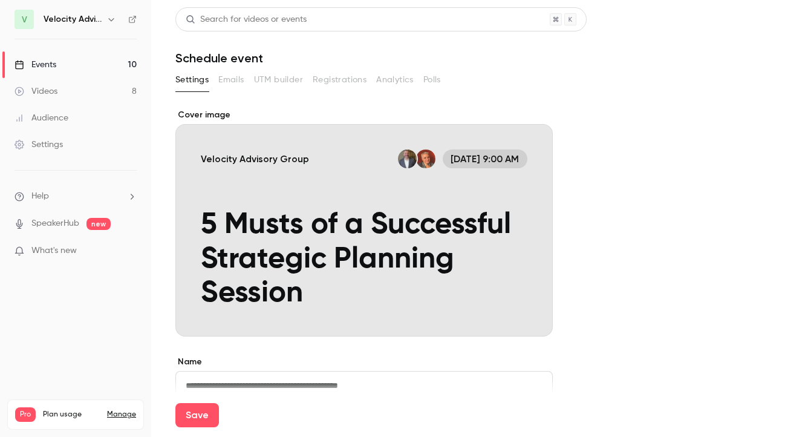
scroll to position [0, 0]
type input "**********"
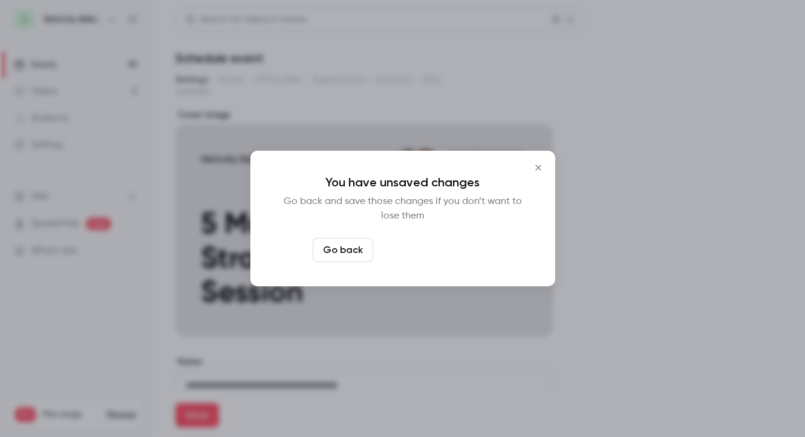
click at [422, 255] on button "Leave page anyway" at bounding box center [435, 250] width 115 height 24
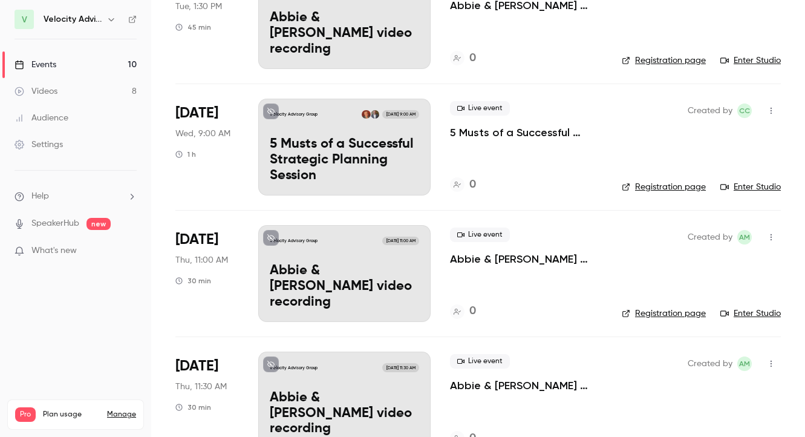
scroll to position [675, 0]
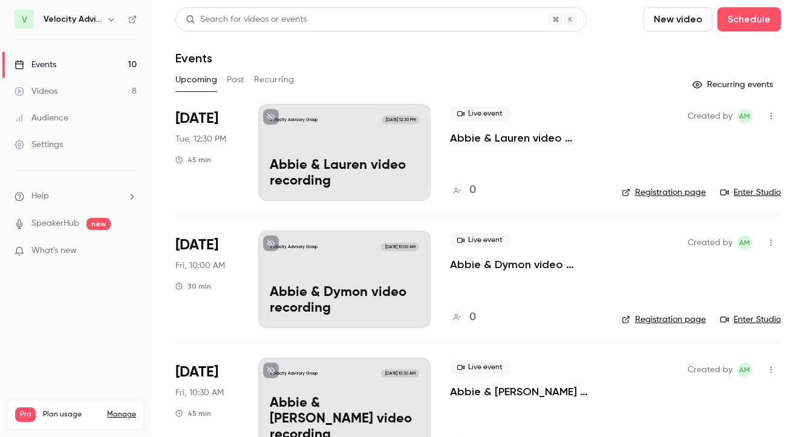
click at [237, 84] on button "Past" at bounding box center [236, 79] width 18 height 19
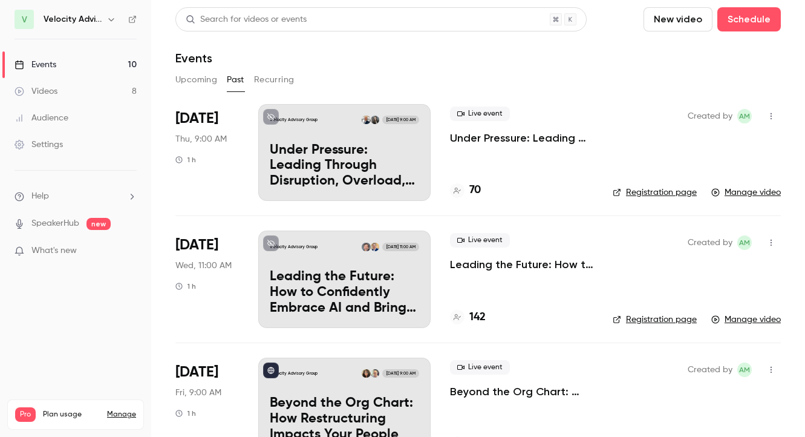
click at [199, 77] on button "Upcoming" at bounding box center [196, 79] width 42 height 19
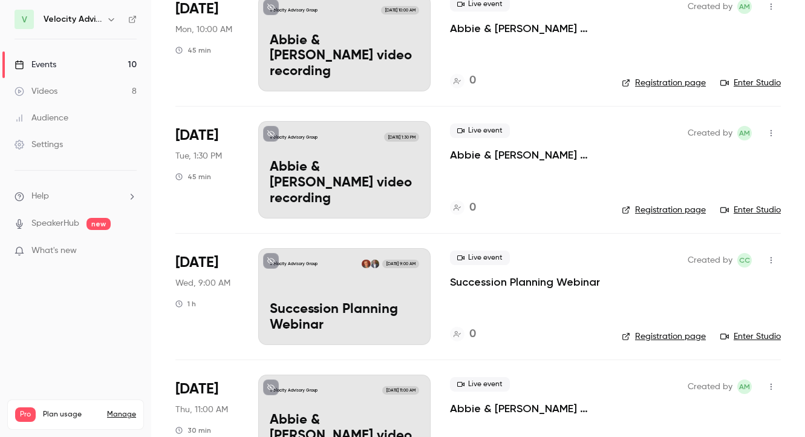
scroll to position [498, 0]
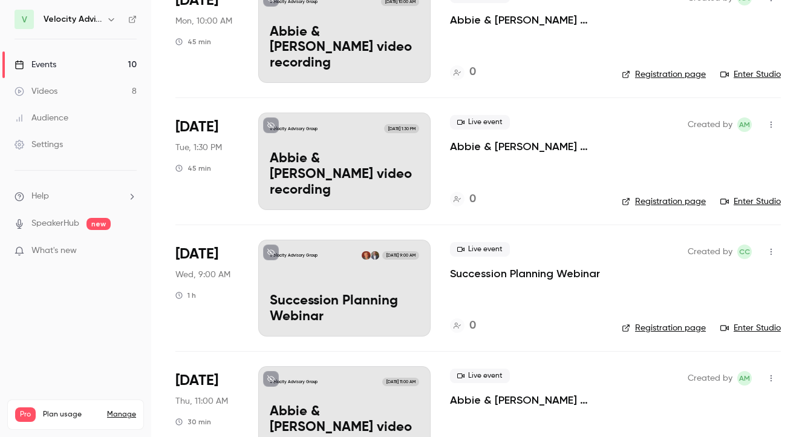
click at [341, 298] on p "Succession Planning Webinar" at bounding box center [344, 308] width 149 height 31
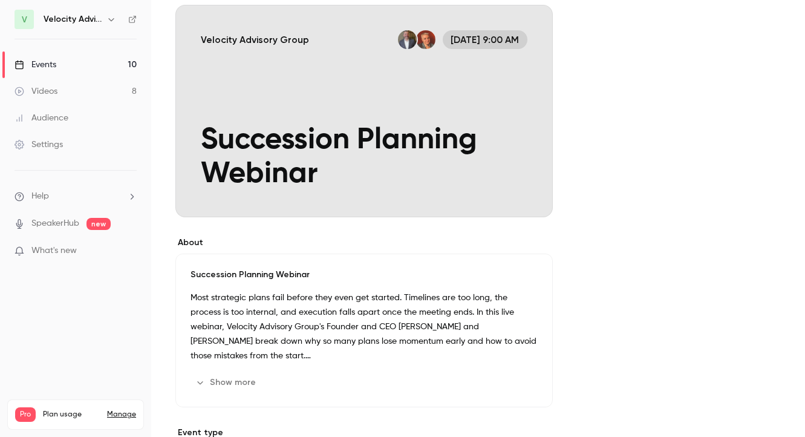
scroll to position [158, 0]
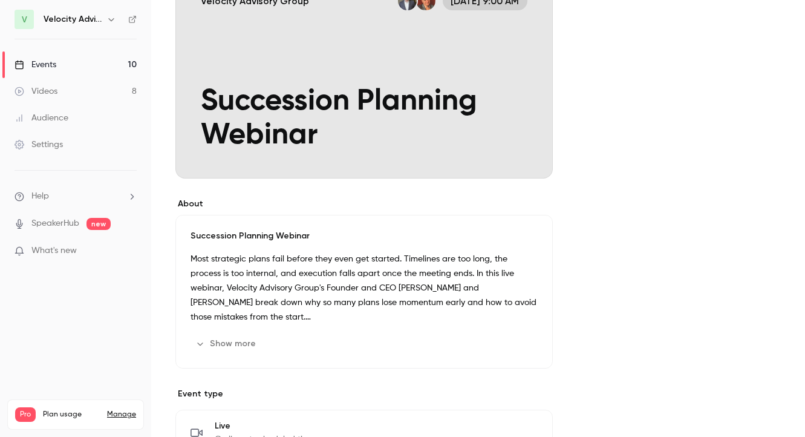
click at [520, 347] on button "Edit" at bounding box center [516, 343] width 44 height 19
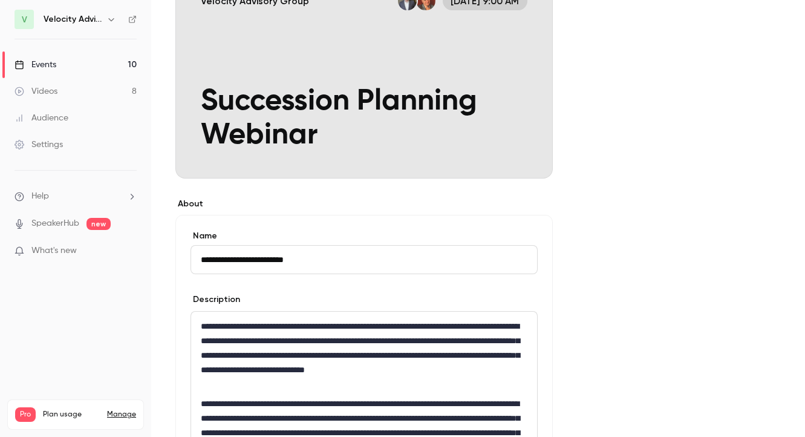
click at [317, 384] on p "**********" at bounding box center [364, 355] width 327 height 73
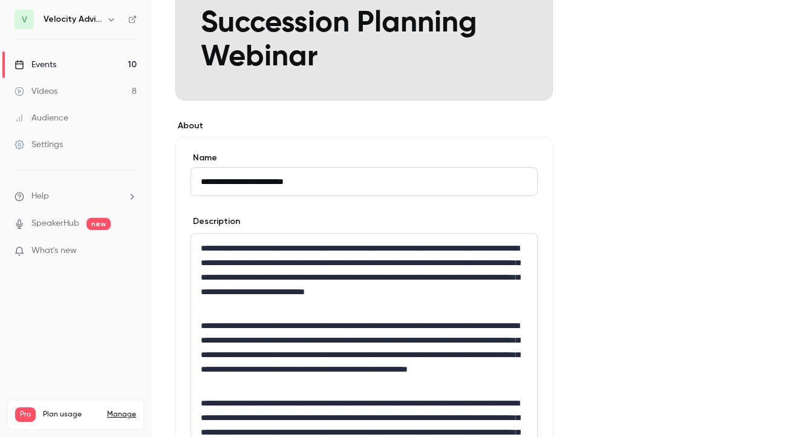
scroll to position [237, 0]
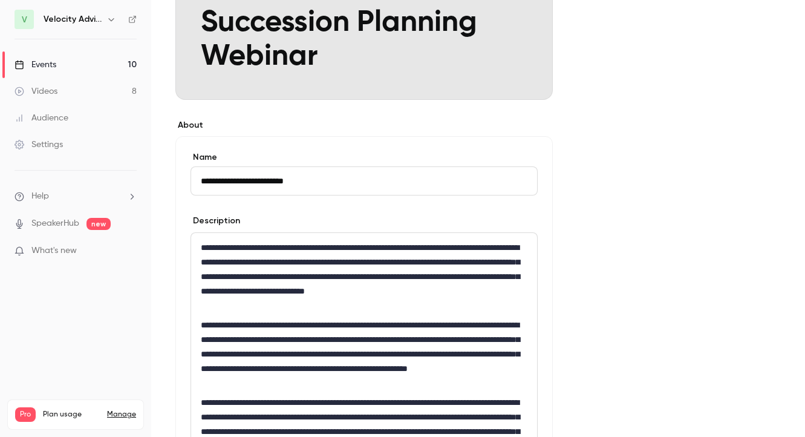
click at [344, 185] on input "**********" at bounding box center [364, 180] width 347 height 29
type input "**********"
click at [674, 230] on div "**********" at bounding box center [478, 414] width 606 height 1085
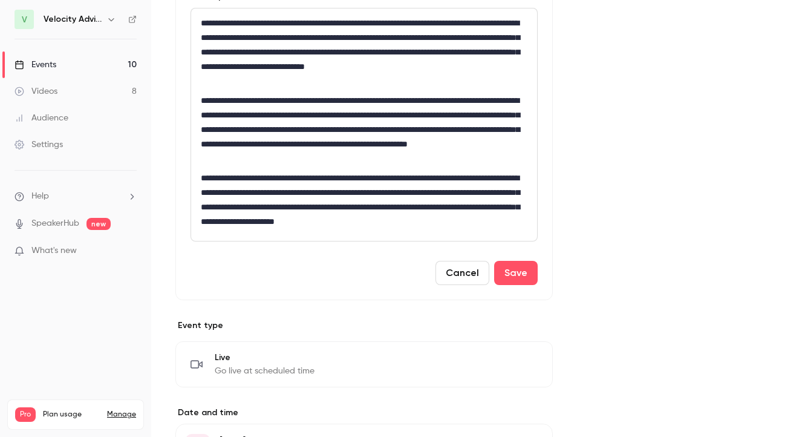
scroll to position [464, 0]
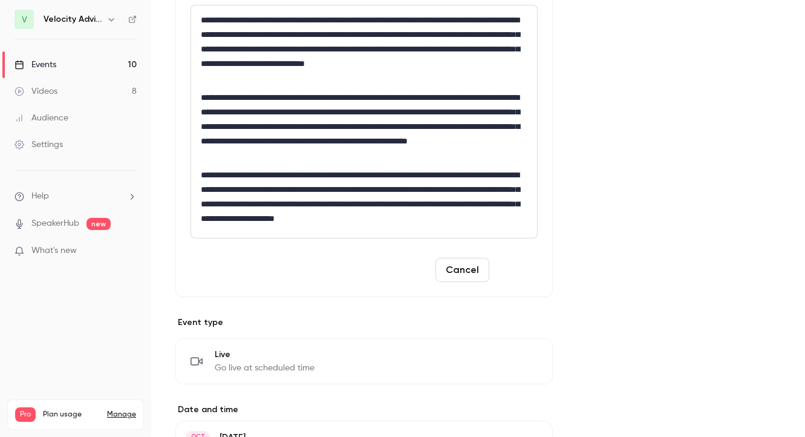
click at [512, 272] on button "Save" at bounding box center [516, 270] width 44 height 24
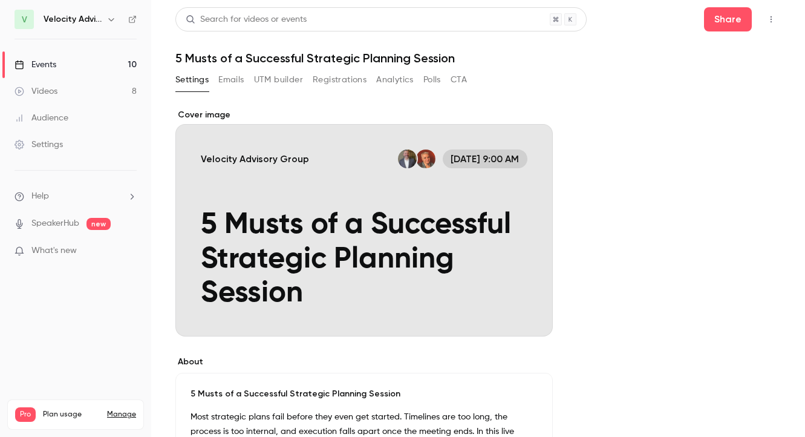
scroll to position [0, 0]
click at [727, 27] on button "Share" at bounding box center [728, 19] width 48 height 24
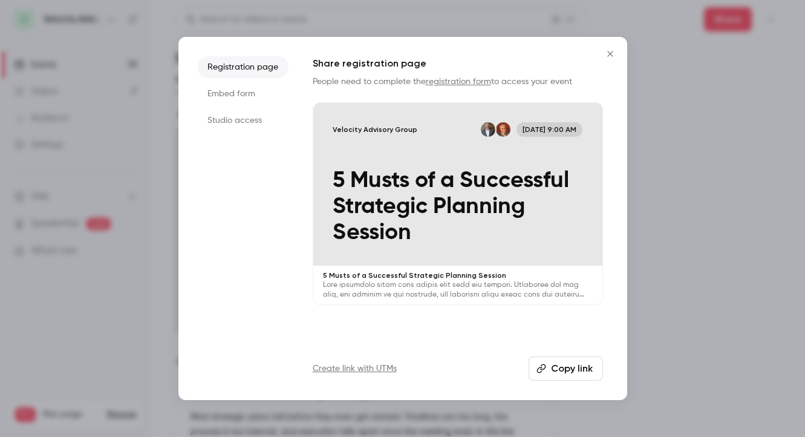
click at [563, 362] on button "Copy link" at bounding box center [566, 368] width 74 height 24
